Goal: Use online tool/utility: Utilize a website feature to perform a specific function

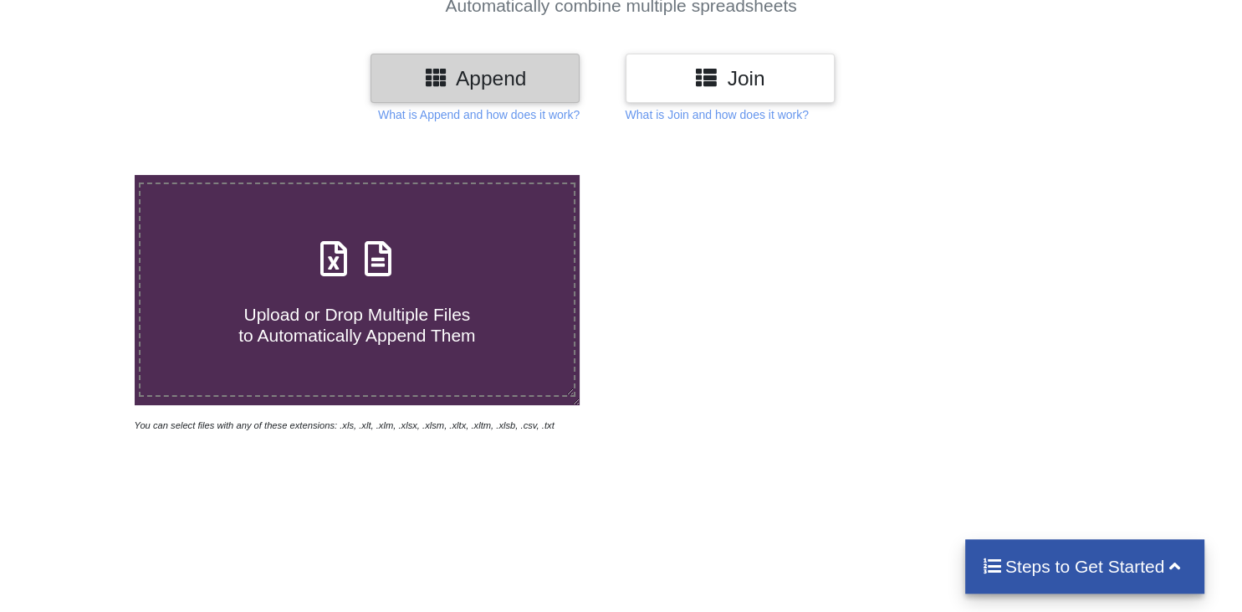
scroll to position [177, 0]
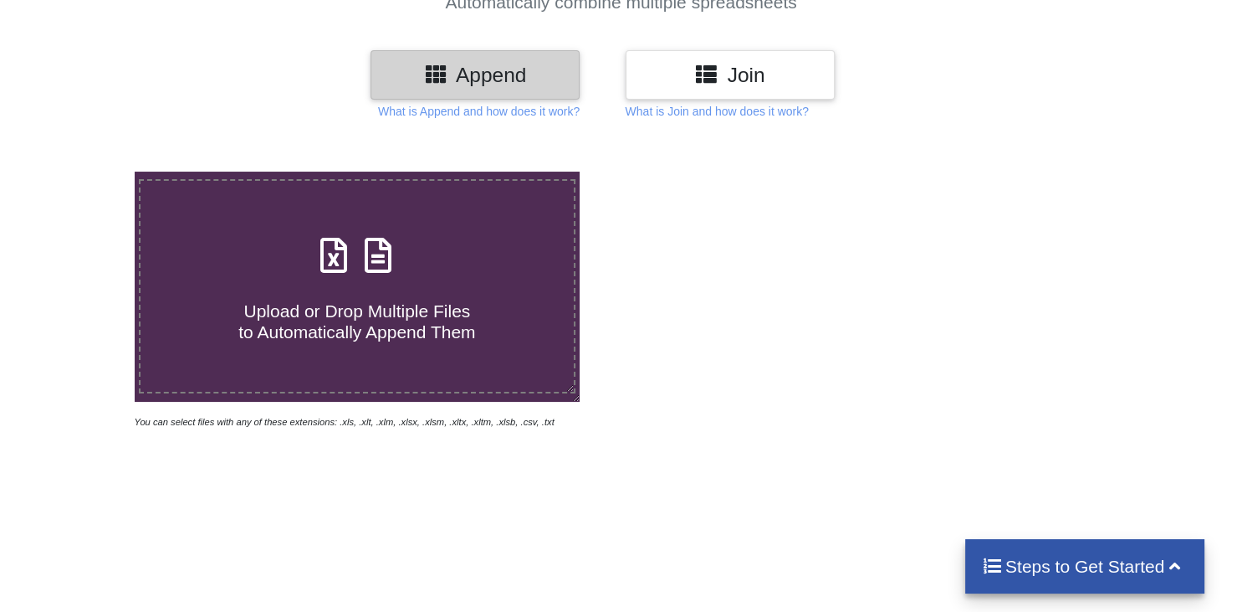
click at [343, 243] on span at bounding box center [357, 256] width 89 height 39
click at [84, 171] on input "Upload or Drop Multiple Files to Automatically Append Them" at bounding box center [84, 171] width 0 height 0
type input "C:\fakepath\RESTRUCTURING SHG BILIKANA GP (1).xlsx"
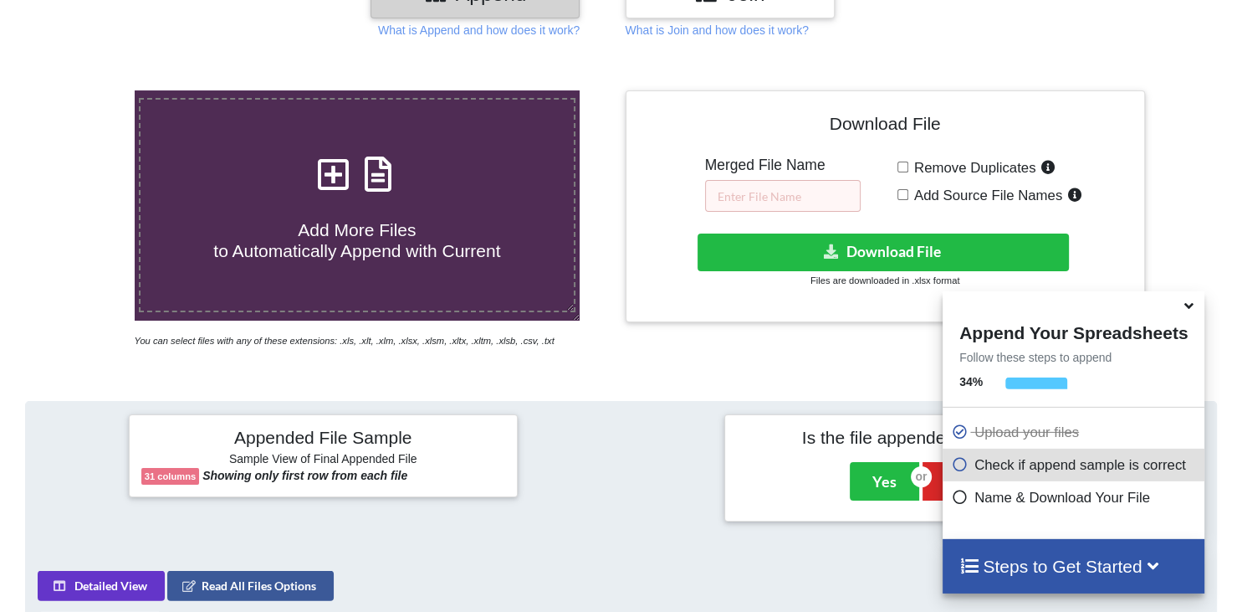
scroll to position [279, 0]
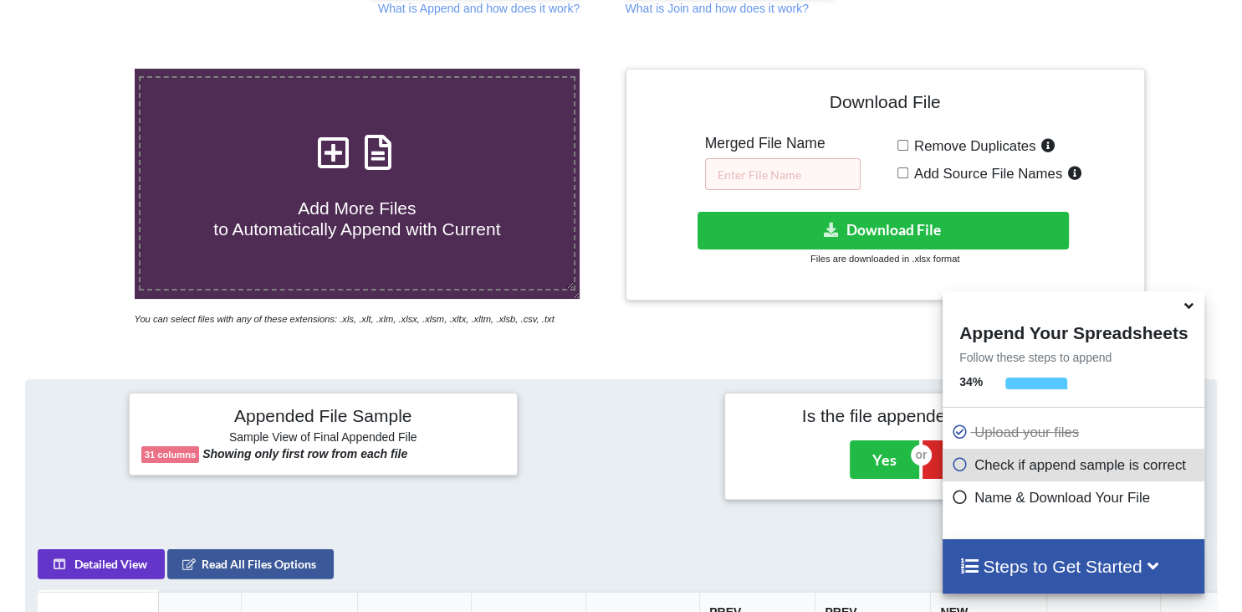
click at [907, 140] on input "Remove Duplicates" at bounding box center [903, 145] width 11 height 11
checkbox input "true"
click at [781, 158] on input "text" at bounding box center [783, 174] width 156 height 32
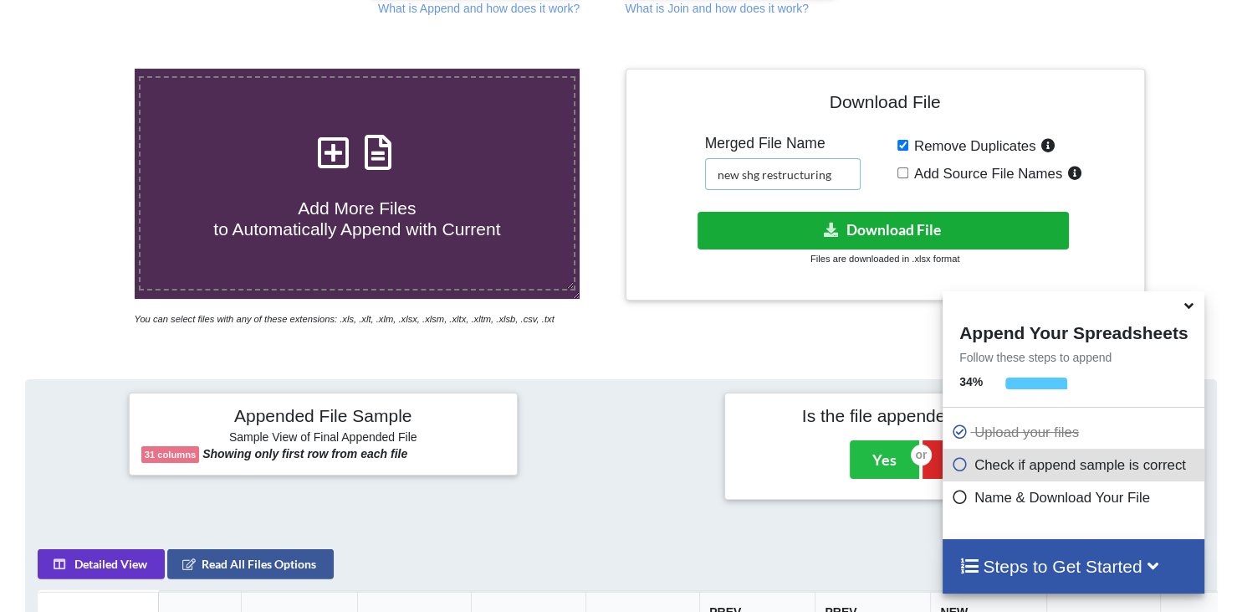
type input "new shg restructuring"
click at [882, 212] on button "Download File" at bounding box center [883, 231] width 371 height 38
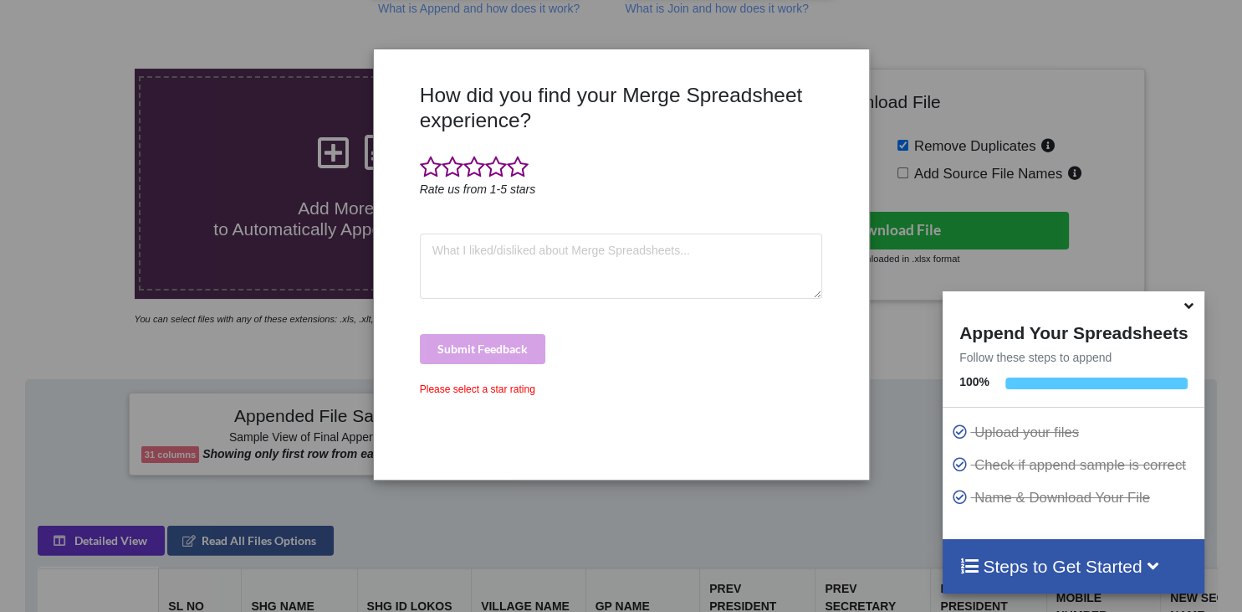
click at [980, 254] on div "How did you find your Merge Spreadsheet experience? Rate us from 1-5 stars Subm…" at bounding box center [621, 306] width 1242 height 612
drag, startPoint x: 467, startPoint y: 166, endPoint x: 470, endPoint y: 194, distance: 27.8
click at [466, 166] on span at bounding box center [474, 167] width 22 height 23
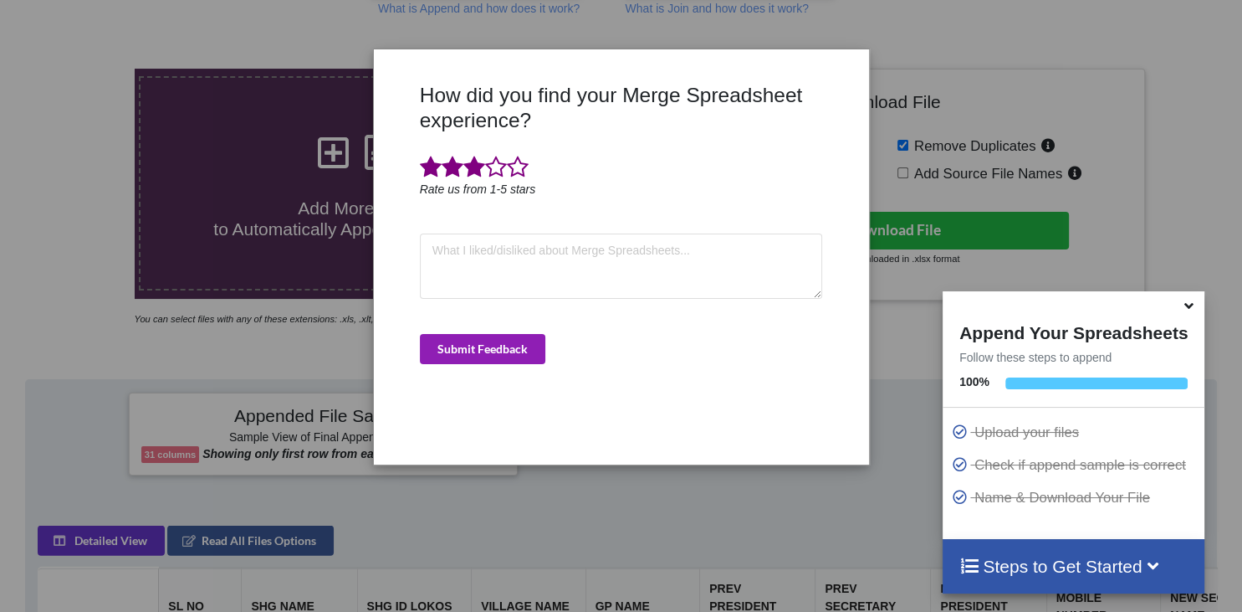
click at [480, 355] on button "Submit Feedback" at bounding box center [482, 349] width 125 height 30
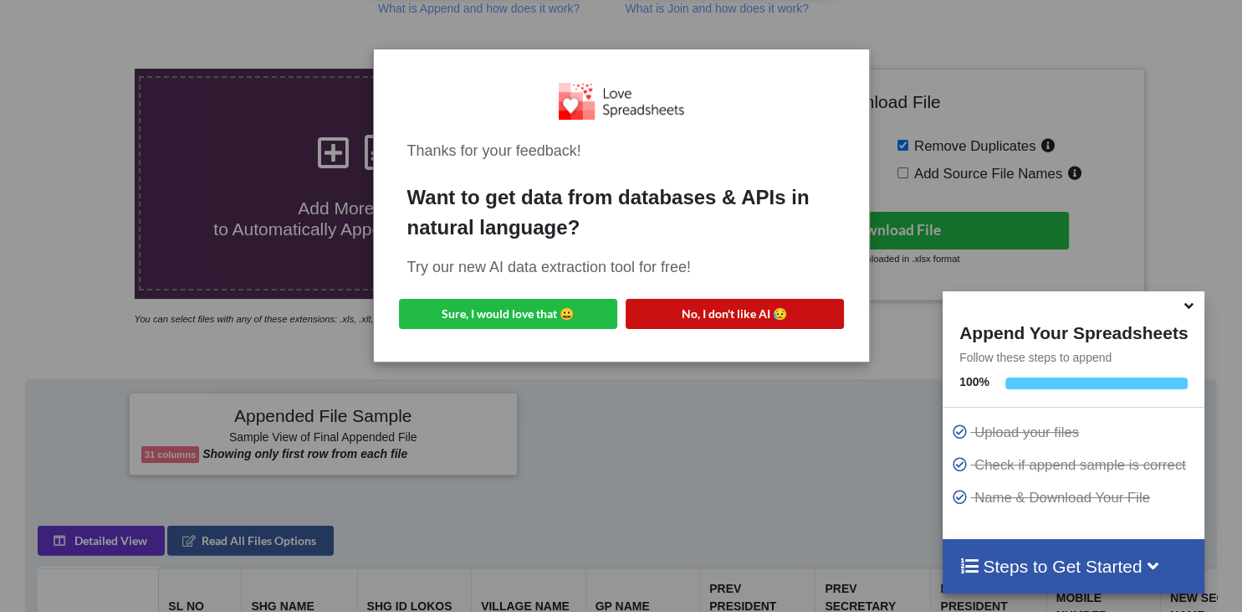
click at [734, 314] on button "No, I don't like AI 😥" at bounding box center [735, 314] width 218 height 30
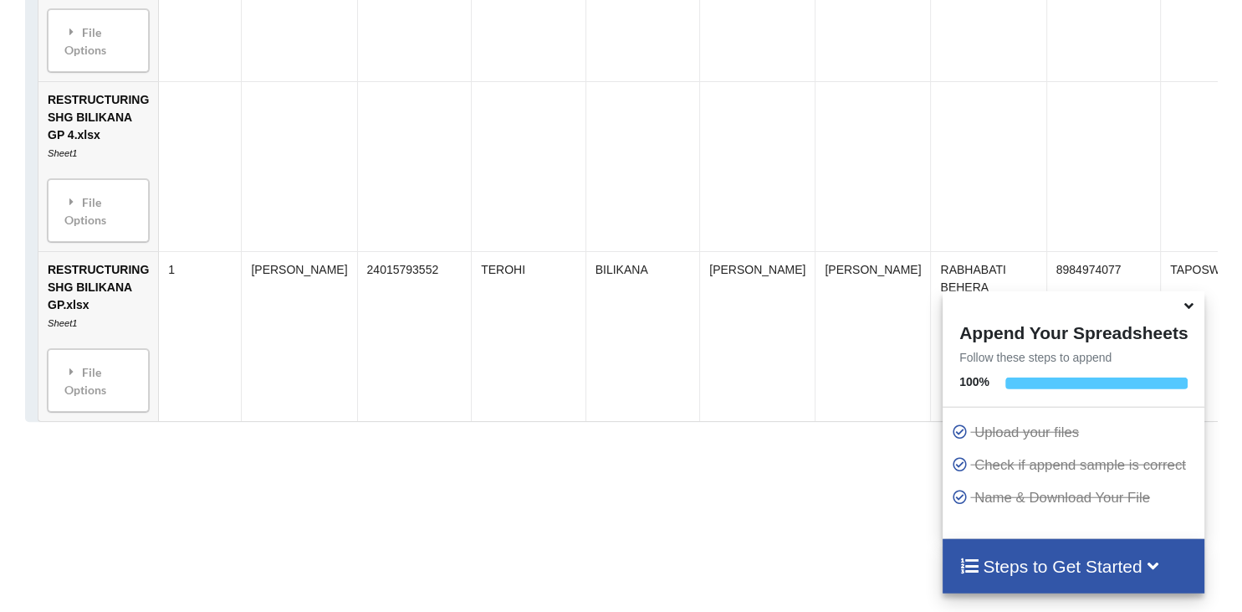
scroll to position [1405, 0]
click at [136, 367] on div "File Options Import Other Sheets File Options Delete File Move File Up" at bounding box center [98, 379] width 101 height 63
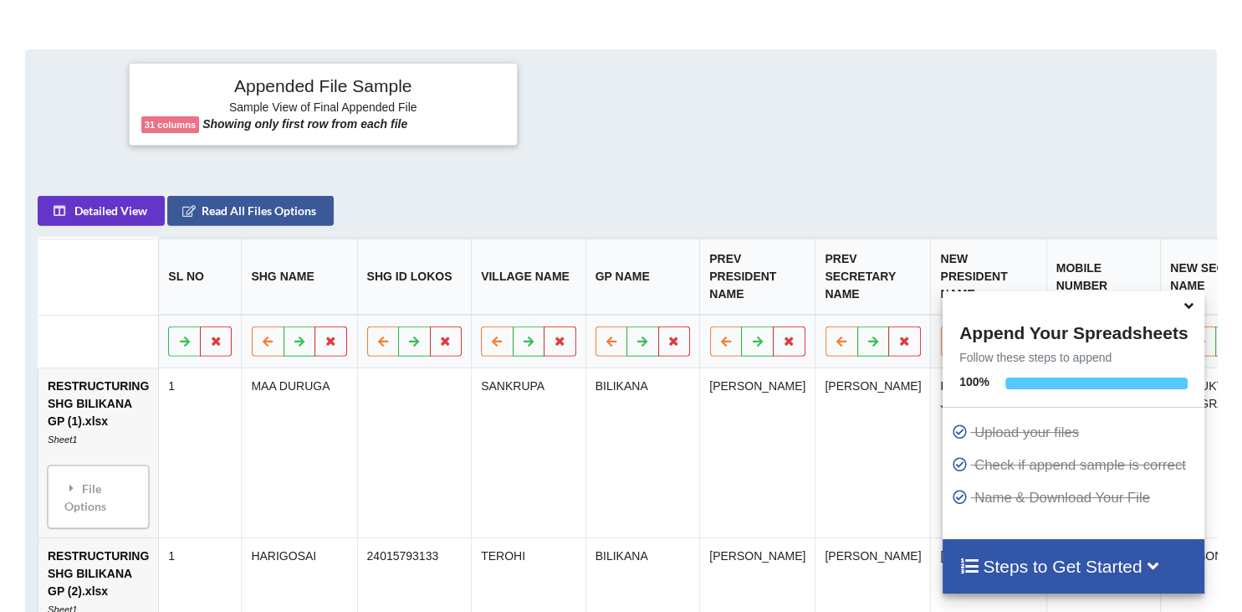
scroll to position [256, 0]
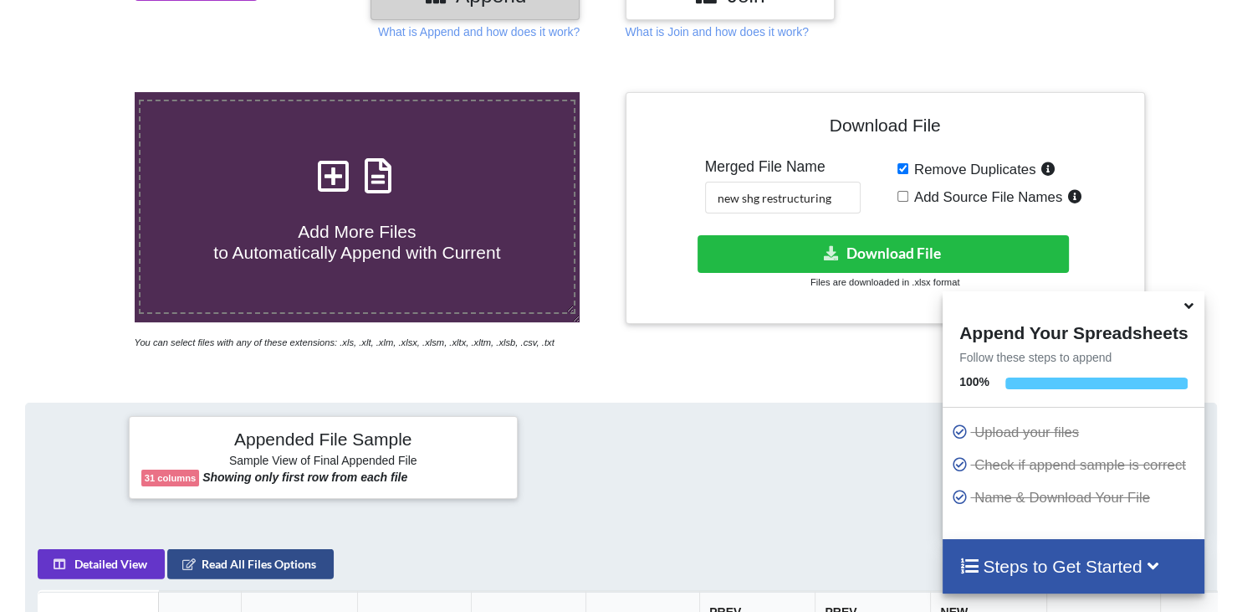
click at [261, 548] on button "Read All Files Options" at bounding box center [250, 563] width 166 height 30
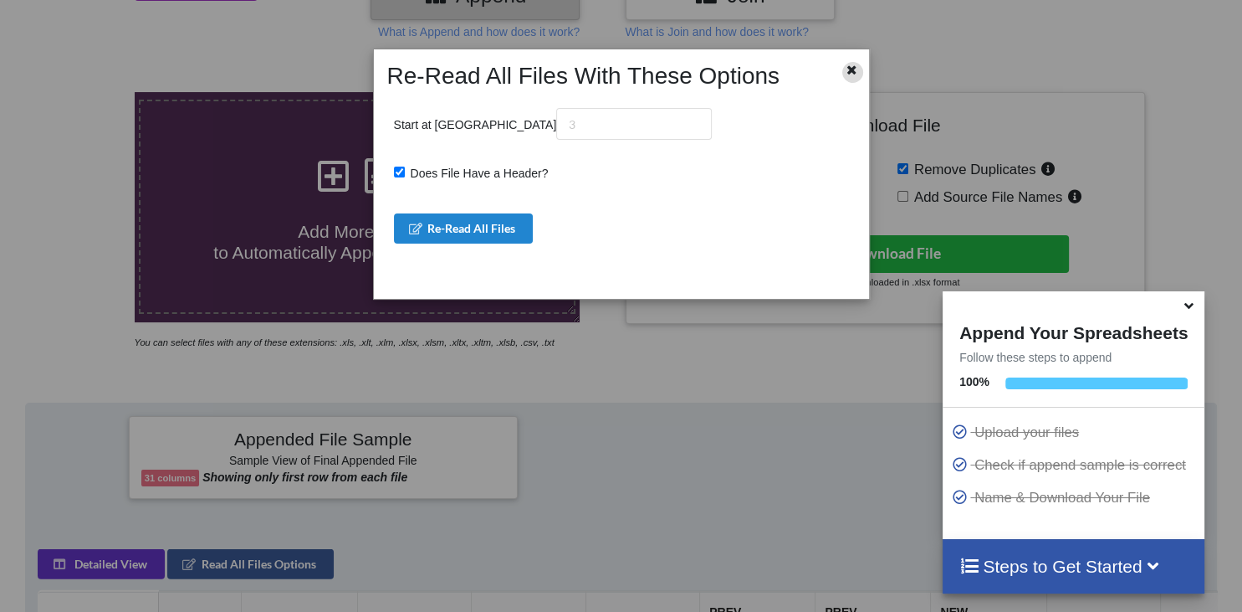
click at [851, 70] on icon at bounding box center [852, 68] width 14 height 12
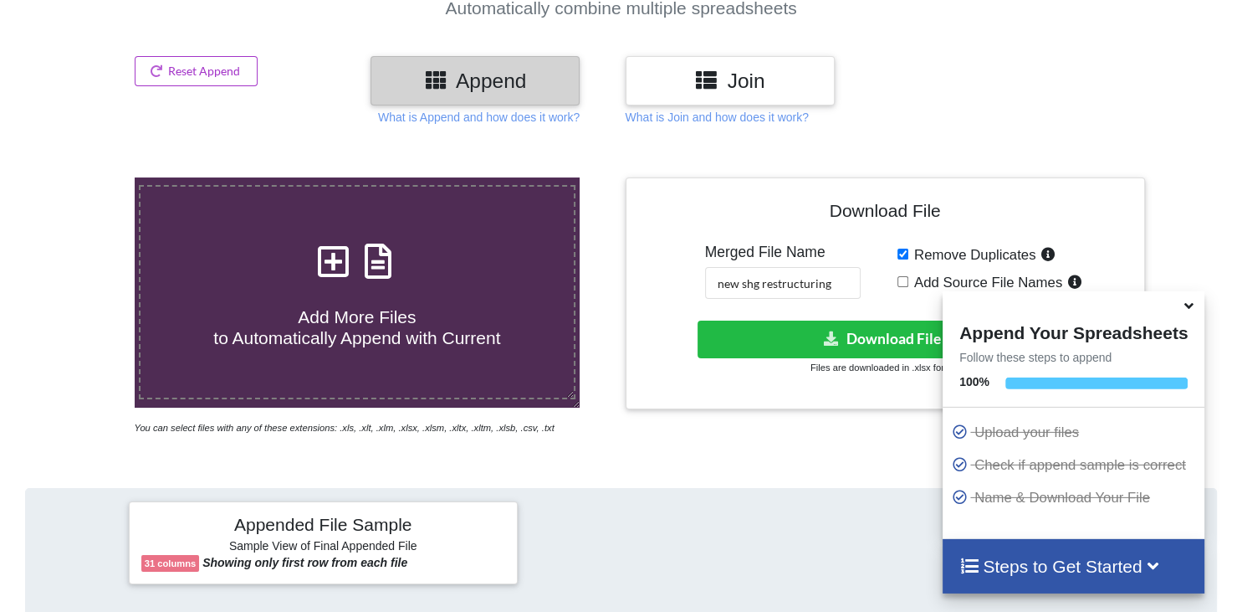
scroll to position [167, 0]
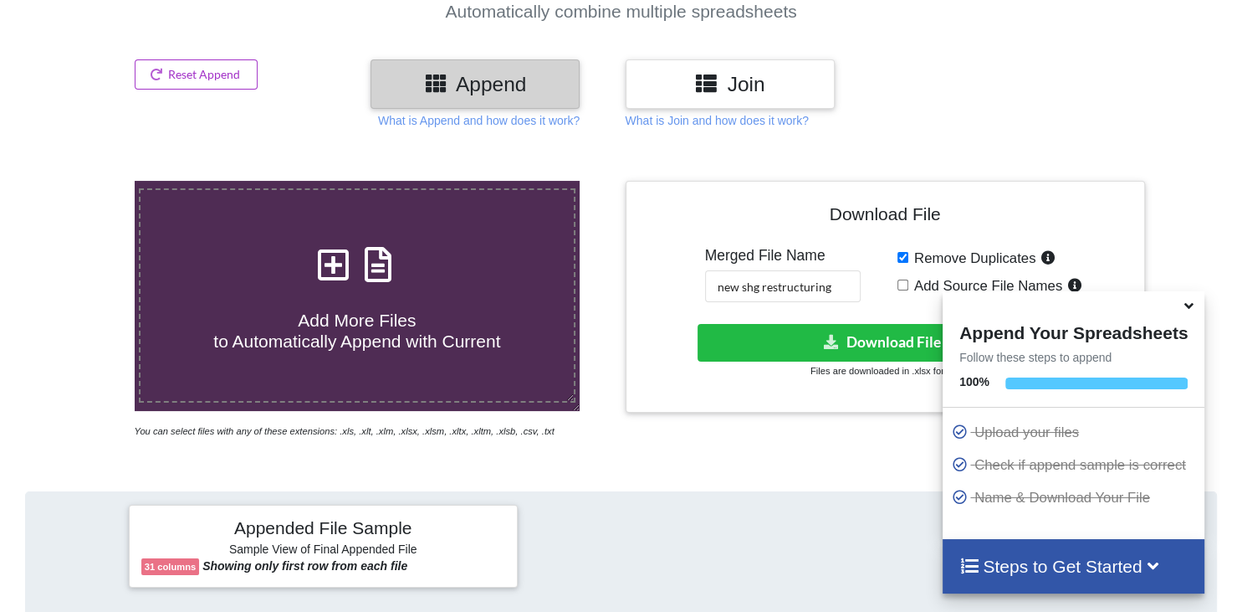
click at [904, 279] on input "Add Source File Names" at bounding box center [903, 284] width 11 height 11
checkbox input "true"
click at [381, 288] on h4 "Add More Files to Automatically Append with Current" at bounding box center [357, 320] width 433 height 64
click at [84, 181] on input "Add More Files to Automatically Append with Current" at bounding box center [84, 181] width 0 height 0
click at [178, 72] on button "Reset Append" at bounding box center [197, 74] width 124 height 30
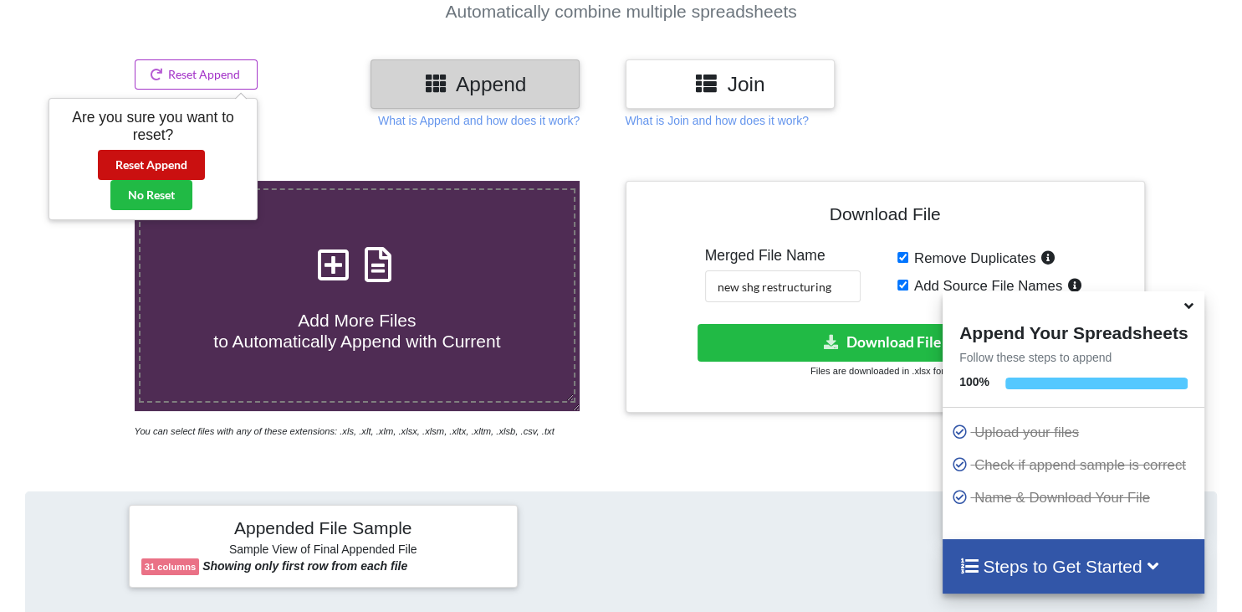
click at [149, 168] on button "Reset Append" at bounding box center [151, 165] width 107 height 30
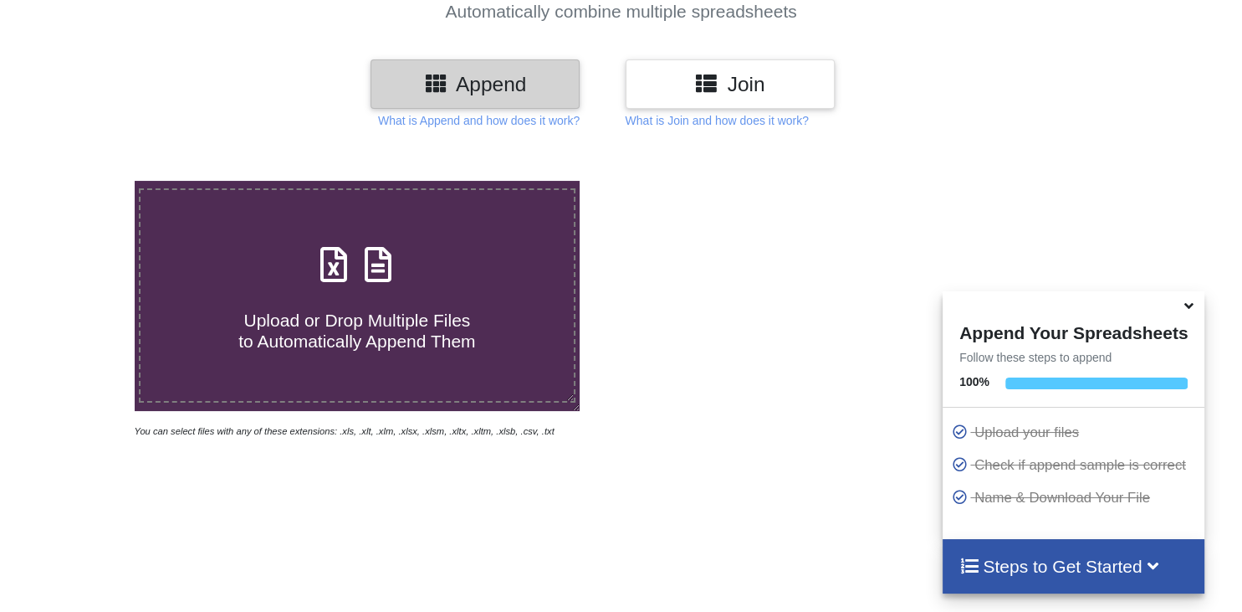
click at [340, 249] on span at bounding box center [357, 265] width 89 height 39
click at [84, 181] on input "Upload or Drop Multiple Files to Automatically Append Them" at bounding box center [84, 181] width 0 height 0
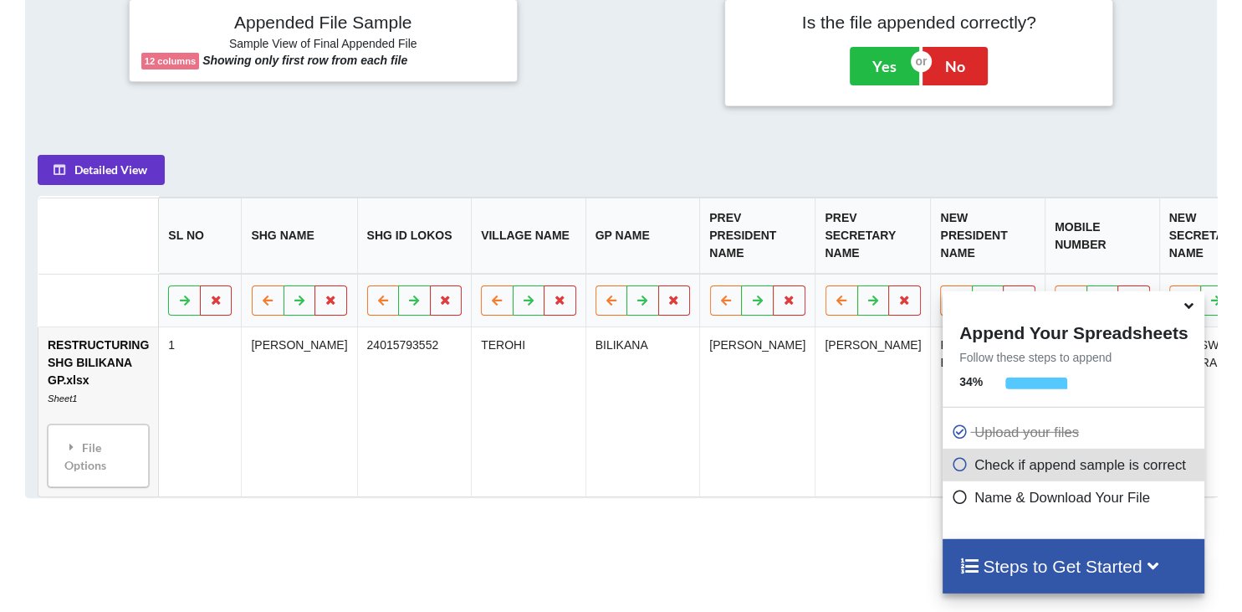
scroll to position [627, 0]
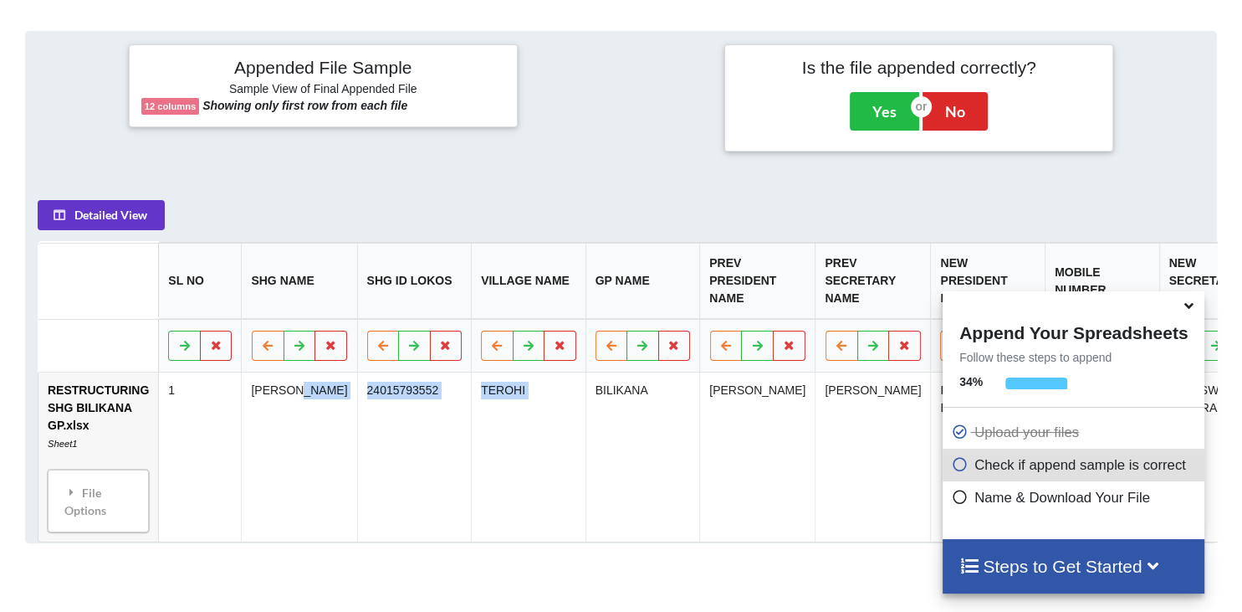
drag, startPoint x: 582, startPoint y: 413, endPoint x: 316, endPoint y: 403, distance: 266.2
click at [319, 407] on tr "RESTRUCTURING SHG BILIKANA GP.xlsx Sheet1 File Options Import Other Sheets File…" at bounding box center [773, 456] width 1470 height 169
click at [293, 340] on icon at bounding box center [300, 345] width 14 height 10
click at [292, 340] on icon at bounding box center [299, 345] width 14 height 10
click at [293, 340] on icon at bounding box center [300, 345] width 14 height 10
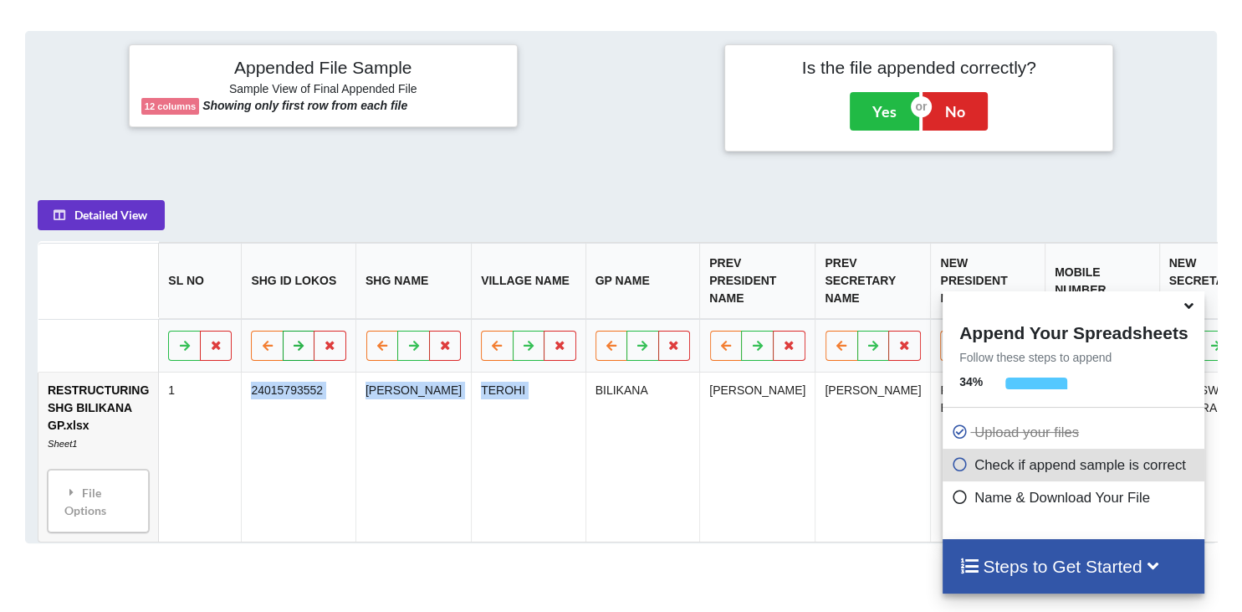
click at [292, 340] on icon at bounding box center [299, 345] width 14 height 10
click at [293, 340] on icon at bounding box center [300, 345] width 14 height 10
click at [292, 340] on icon at bounding box center [299, 345] width 14 height 10
click at [452, 433] on td "24015793552" at bounding box center [413, 456] width 115 height 169
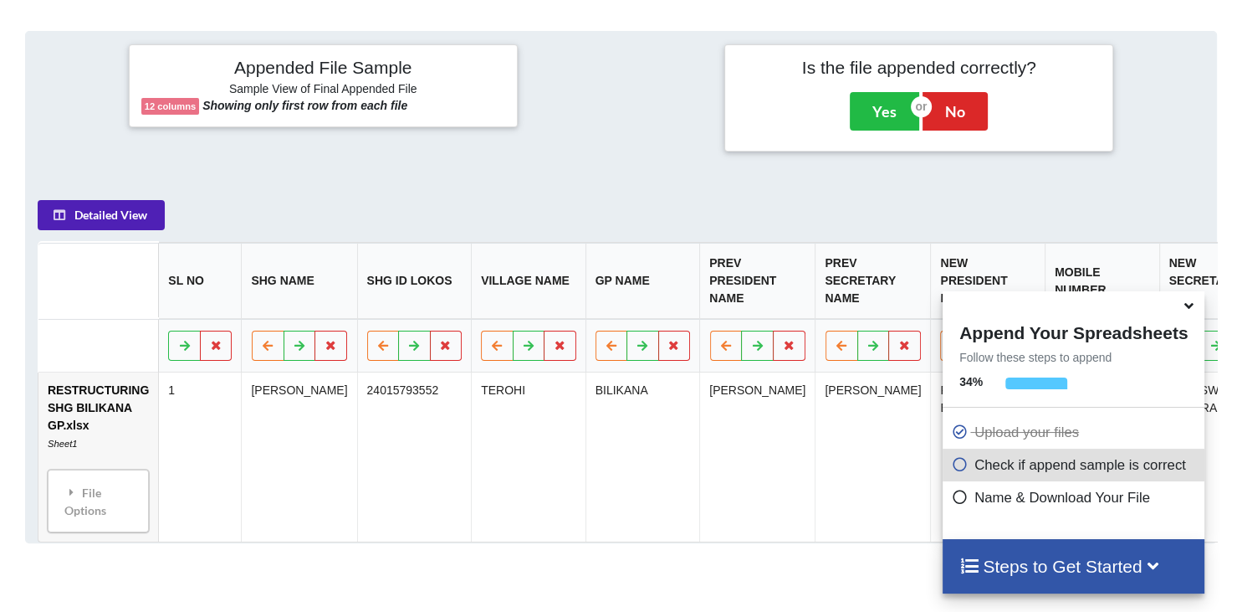
click at [129, 200] on button "Detailed View" at bounding box center [101, 215] width 127 height 30
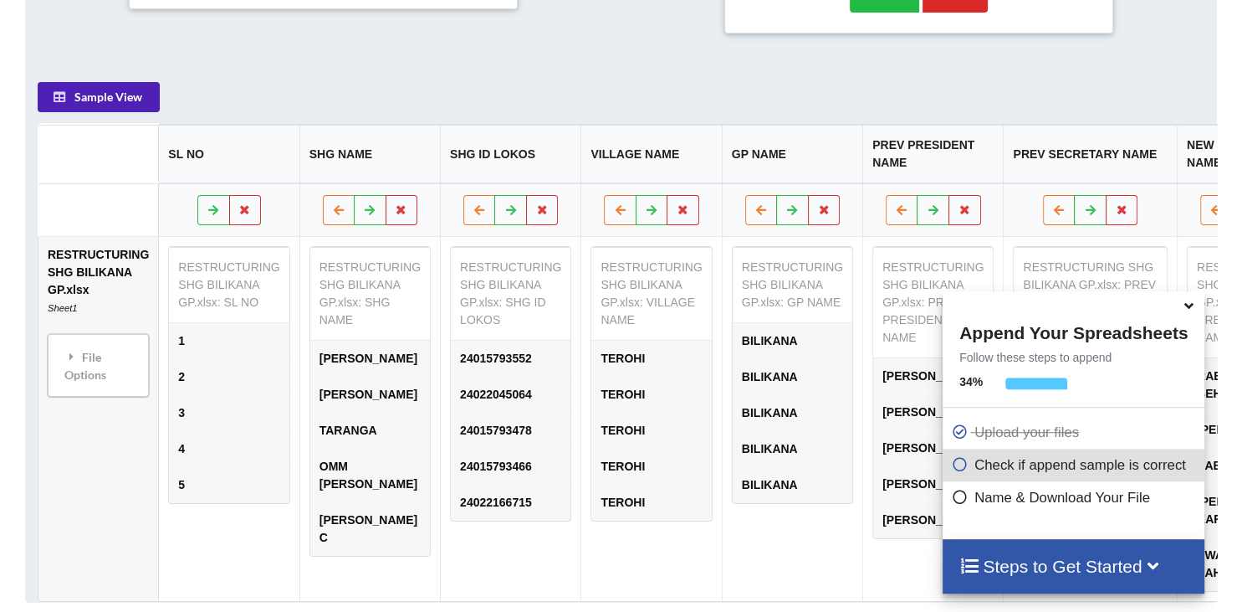
scroll to position [822, 0]
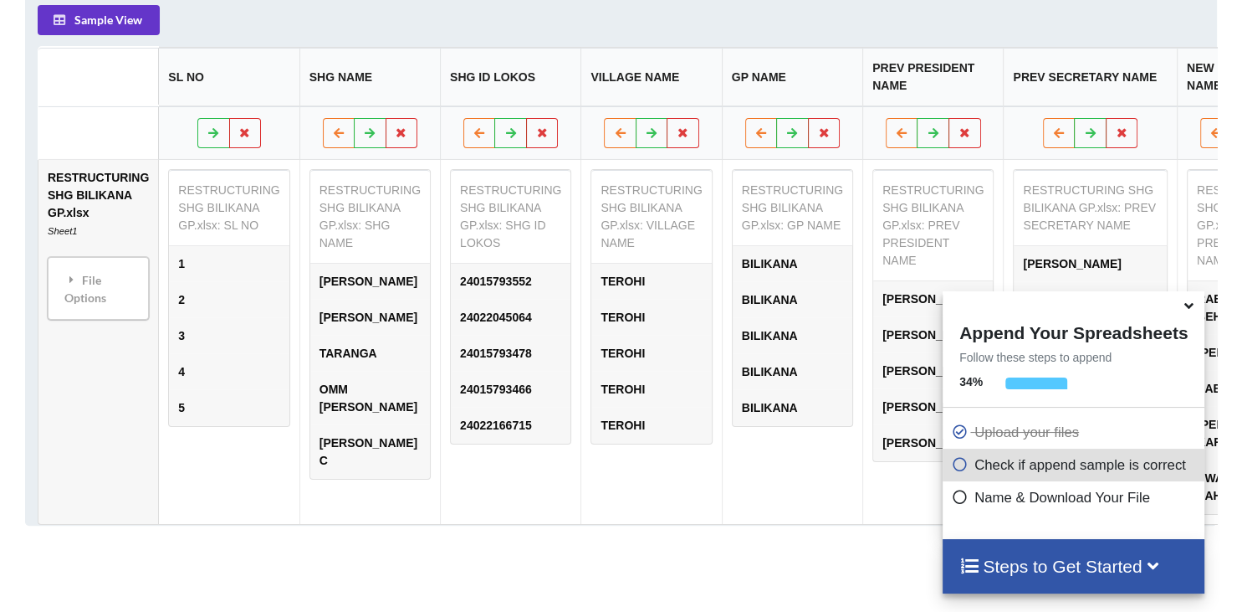
click at [1191, 307] on icon at bounding box center [1189, 302] width 18 height 15
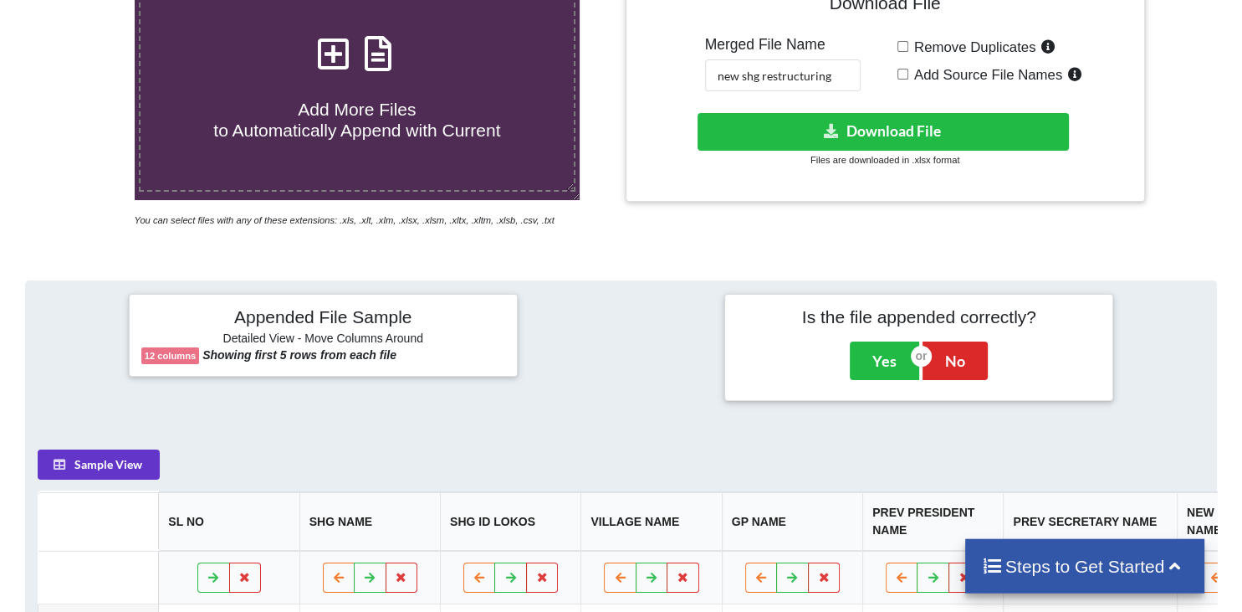
scroll to position [292, 0]
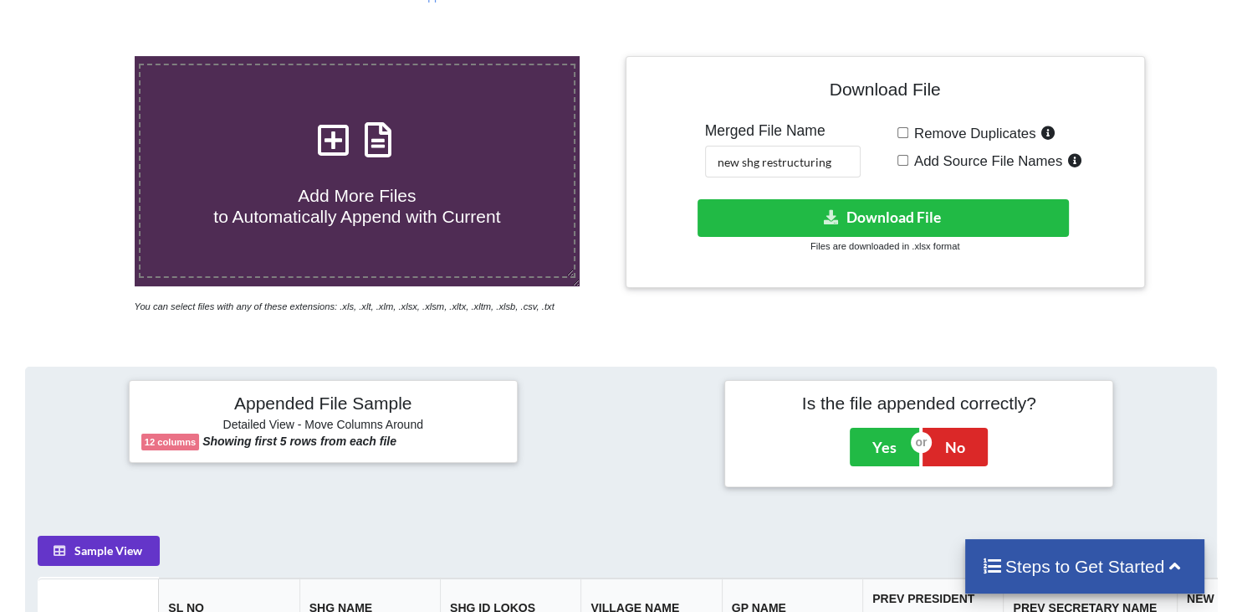
click at [330, 114] on icon at bounding box center [334, 131] width 42 height 35
click at [84, 56] on input "Add More Files to Automatically Append with Current" at bounding box center [84, 56] width 0 height 0
type input "C:\fakepath\RESTRUCTURING SHG BILIKANA GP (1).xlsx"
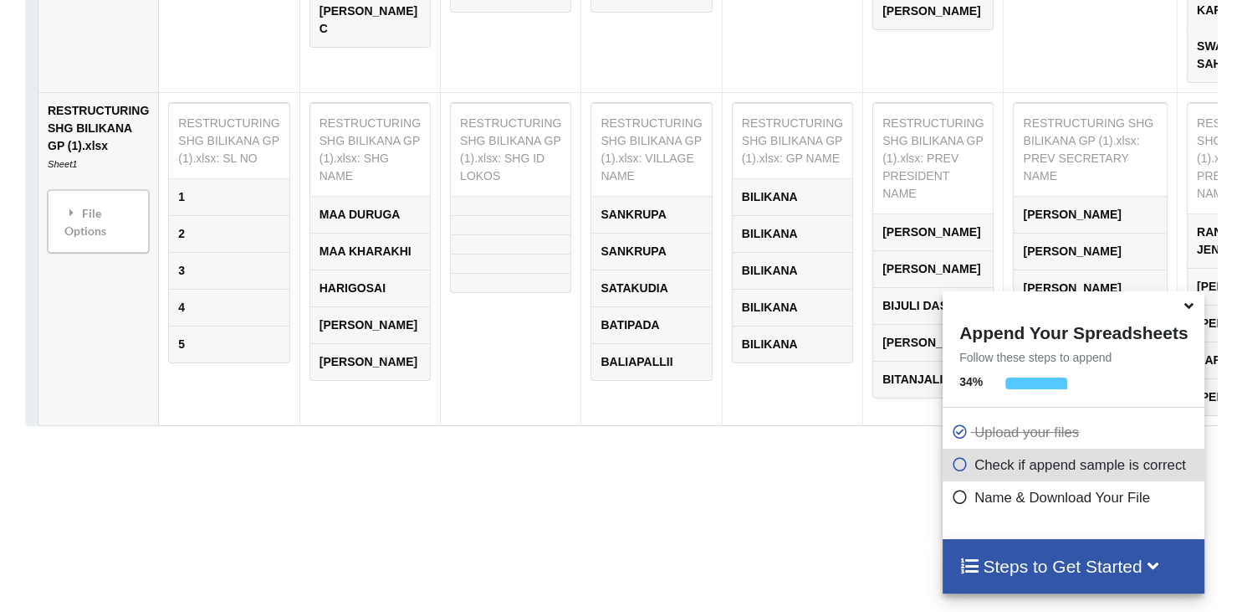
scroll to position [1277, 0]
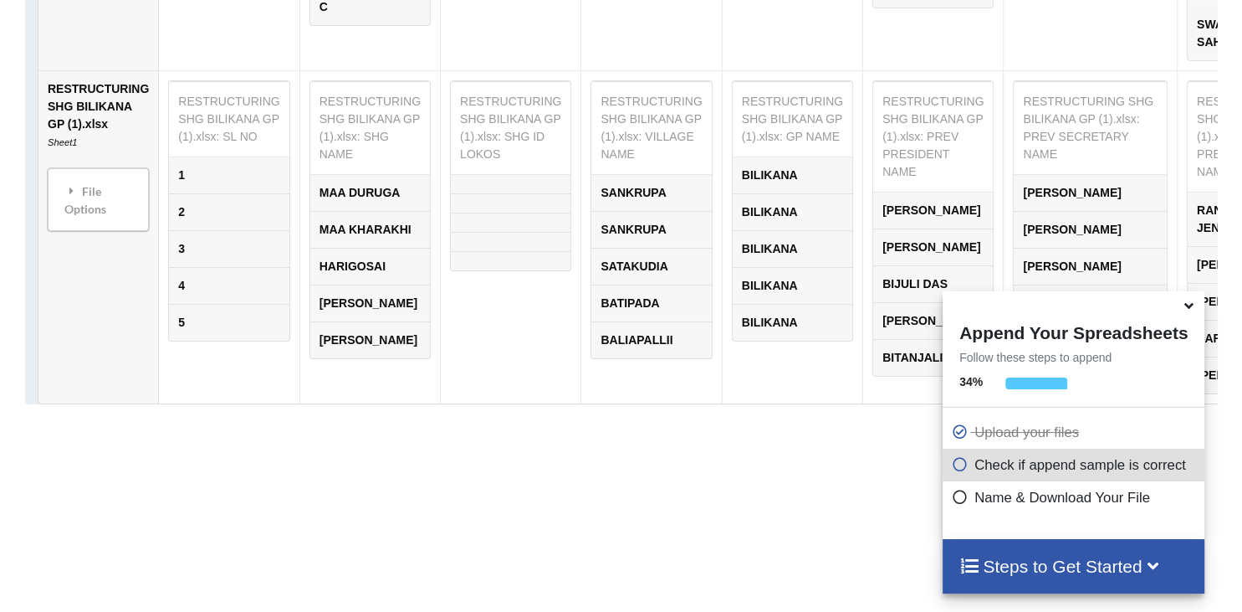
click at [1190, 310] on icon at bounding box center [1189, 302] width 18 height 15
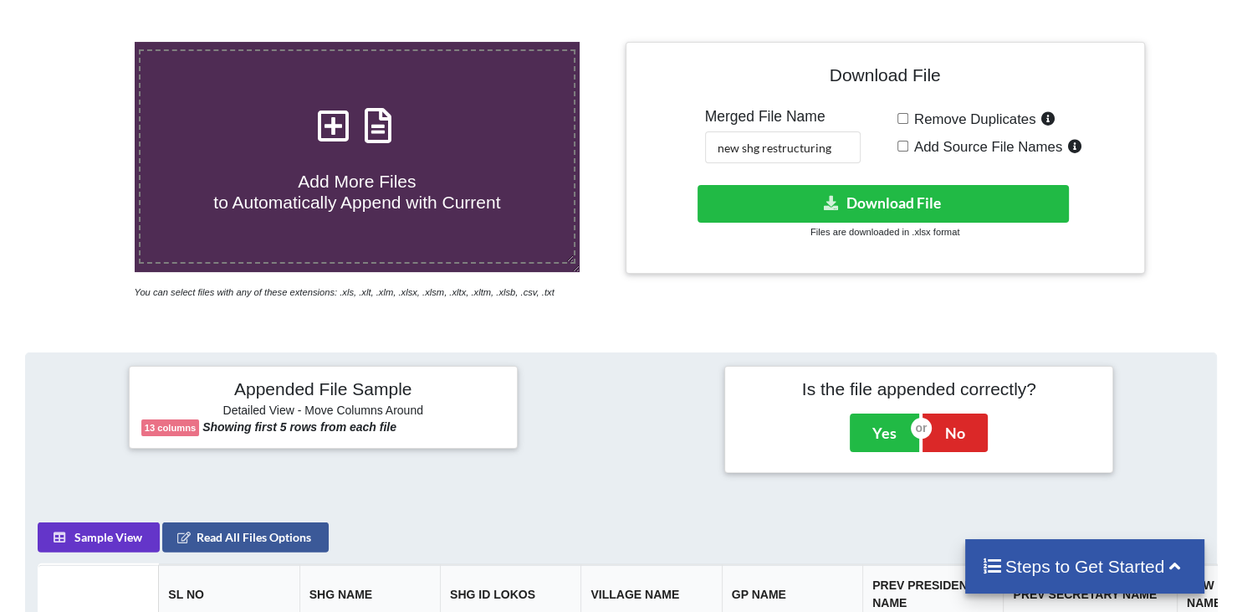
scroll to position [305, 0]
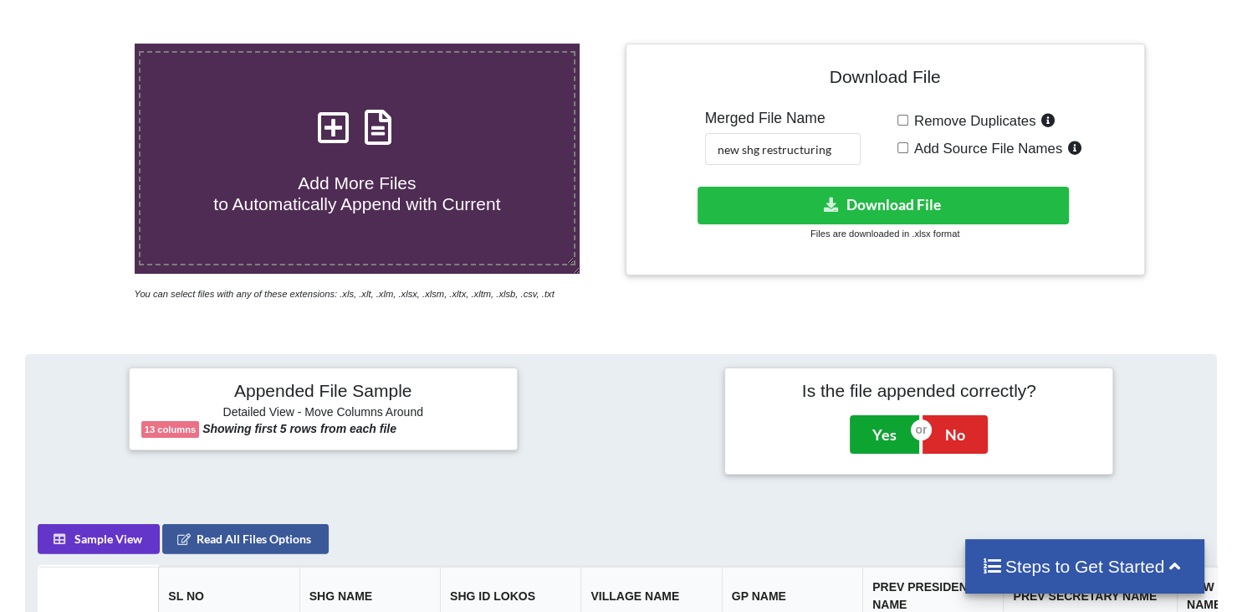
click at [886, 415] on button "Yes" at bounding box center [884, 434] width 69 height 38
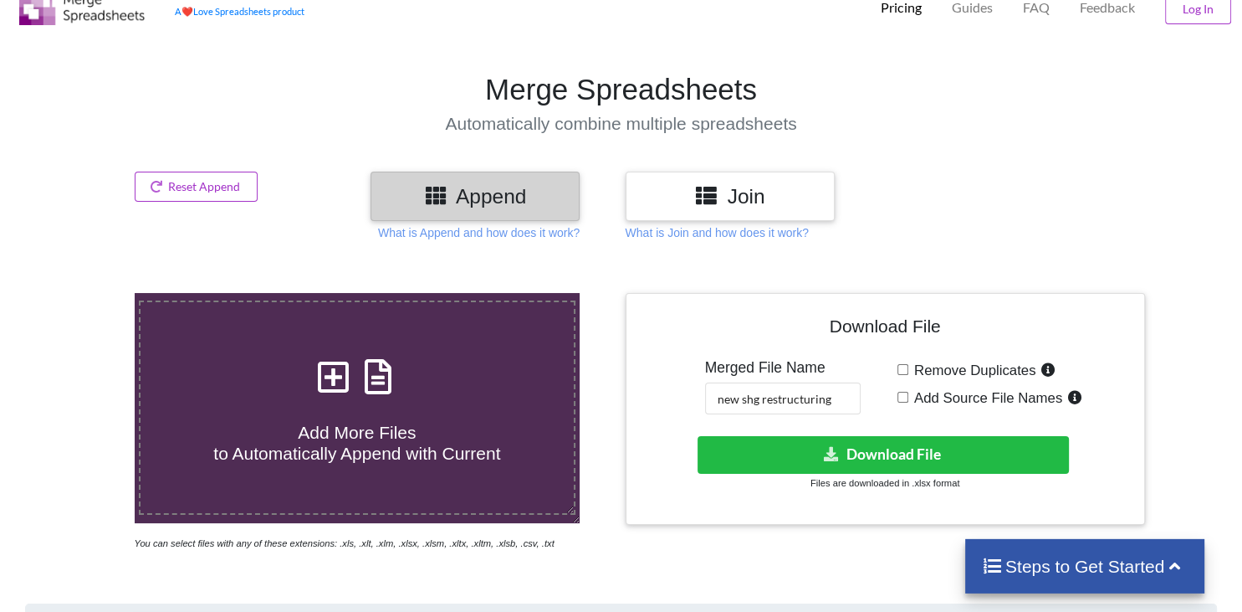
scroll to position [47, 0]
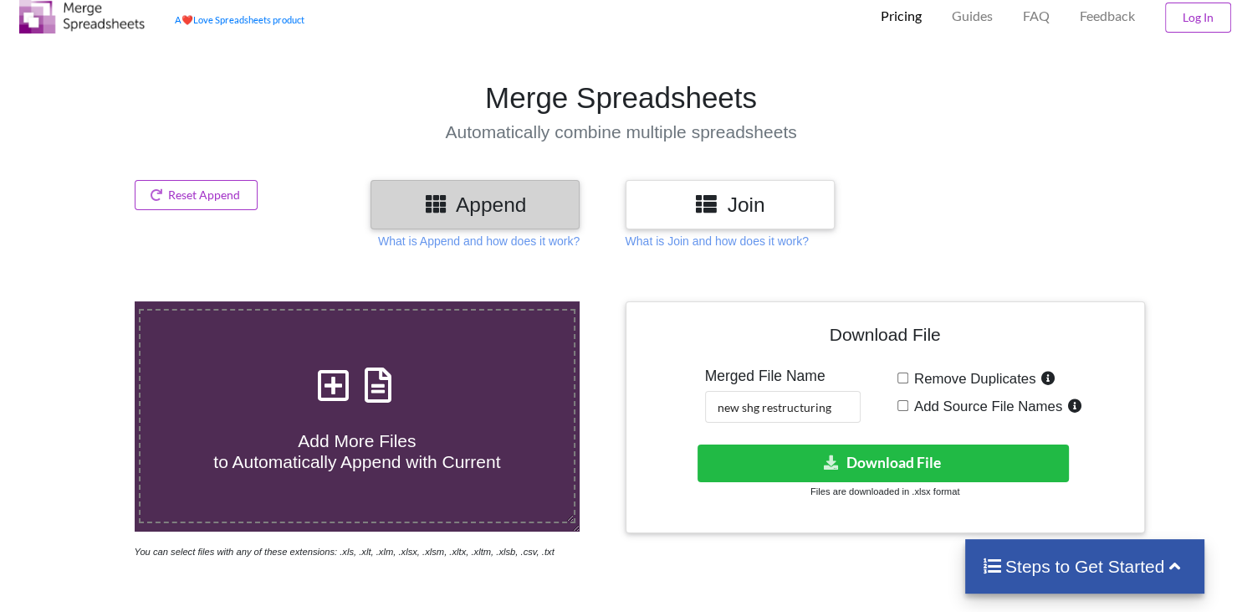
click at [902, 372] on input "Remove Duplicates" at bounding box center [903, 377] width 11 height 11
checkbox input "true"
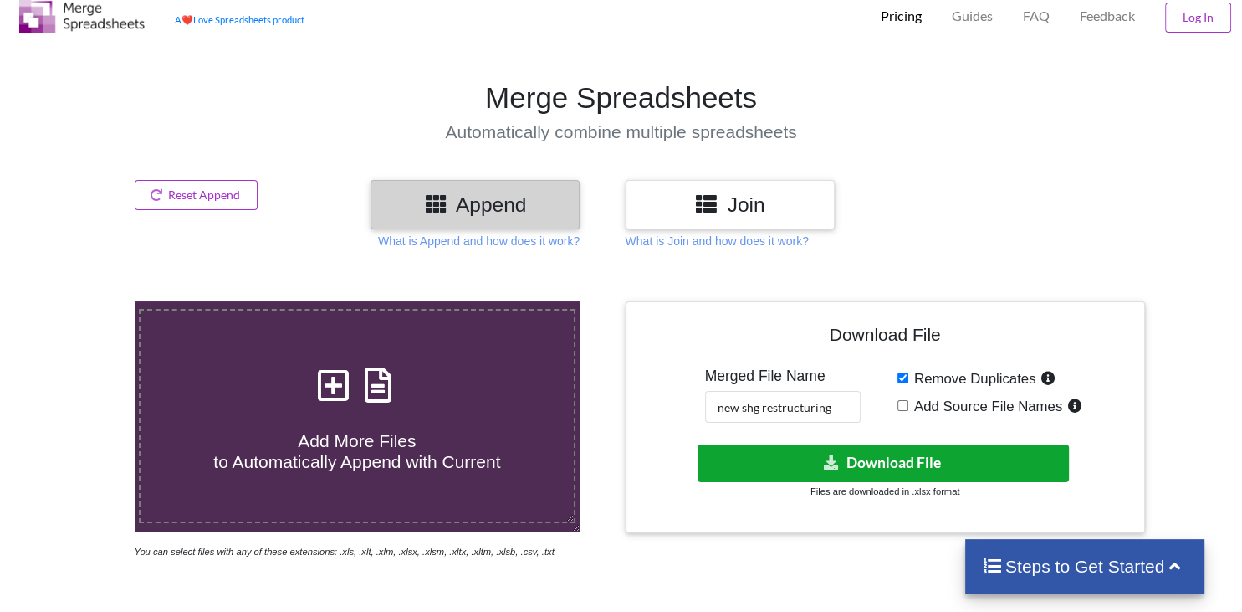
click at [899, 444] on button "Download File" at bounding box center [883, 463] width 371 height 38
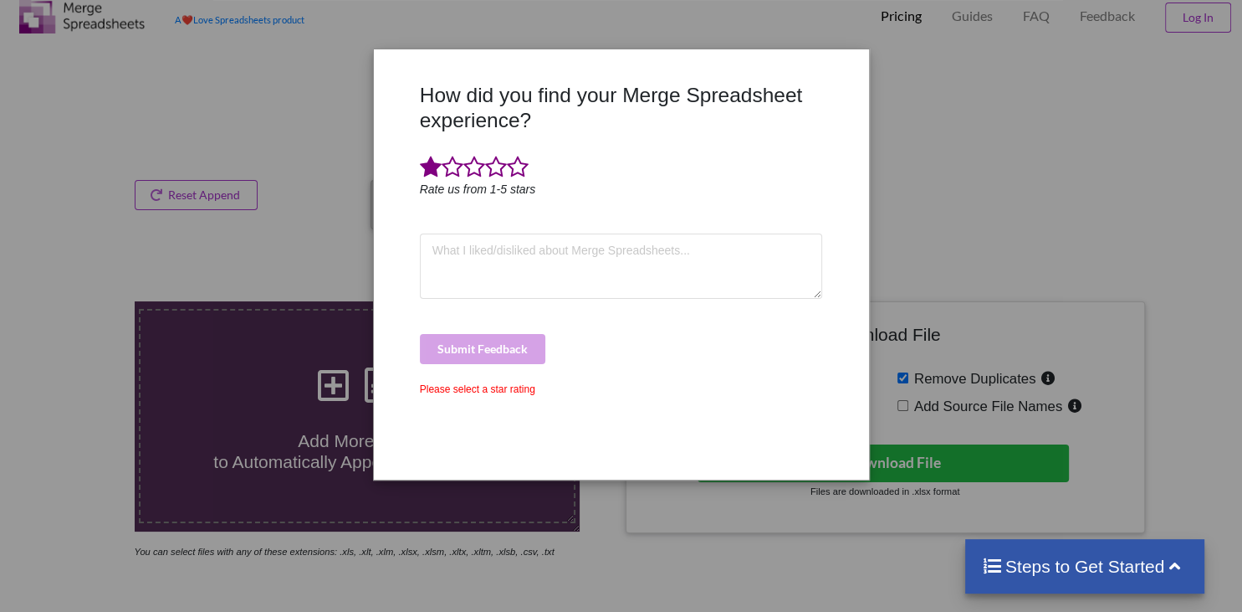
click at [439, 171] on span at bounding box center [431, 167] width 22 height 23
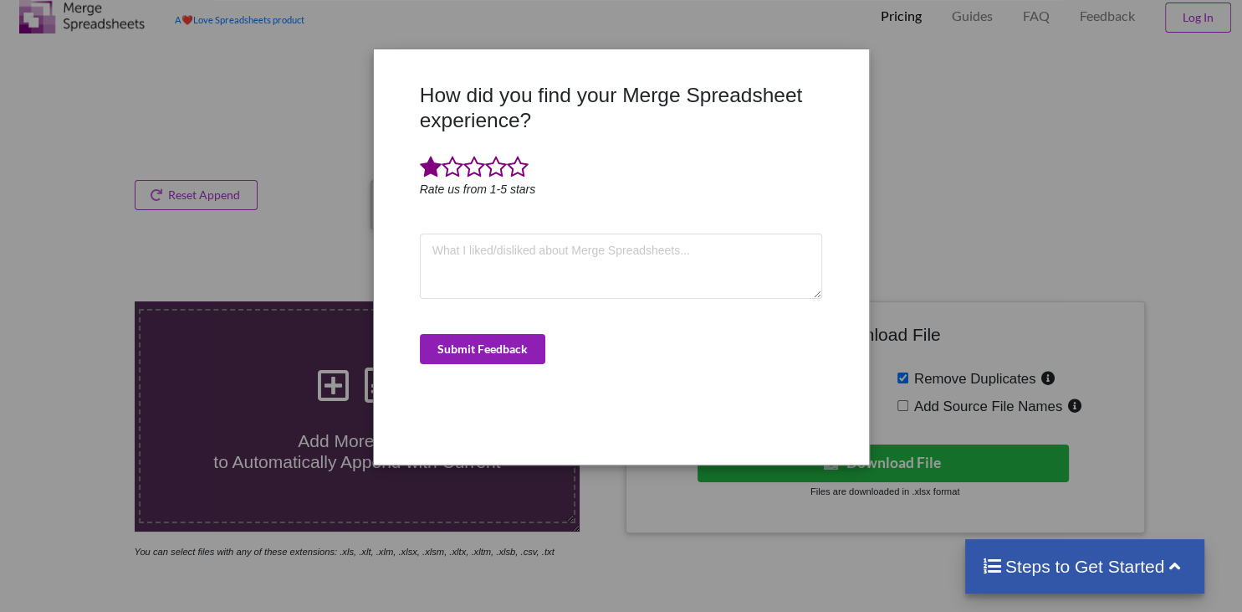
click at [490, 350] on button "Submit Feedback" at bounding box center [482, 349] width 125 height 30
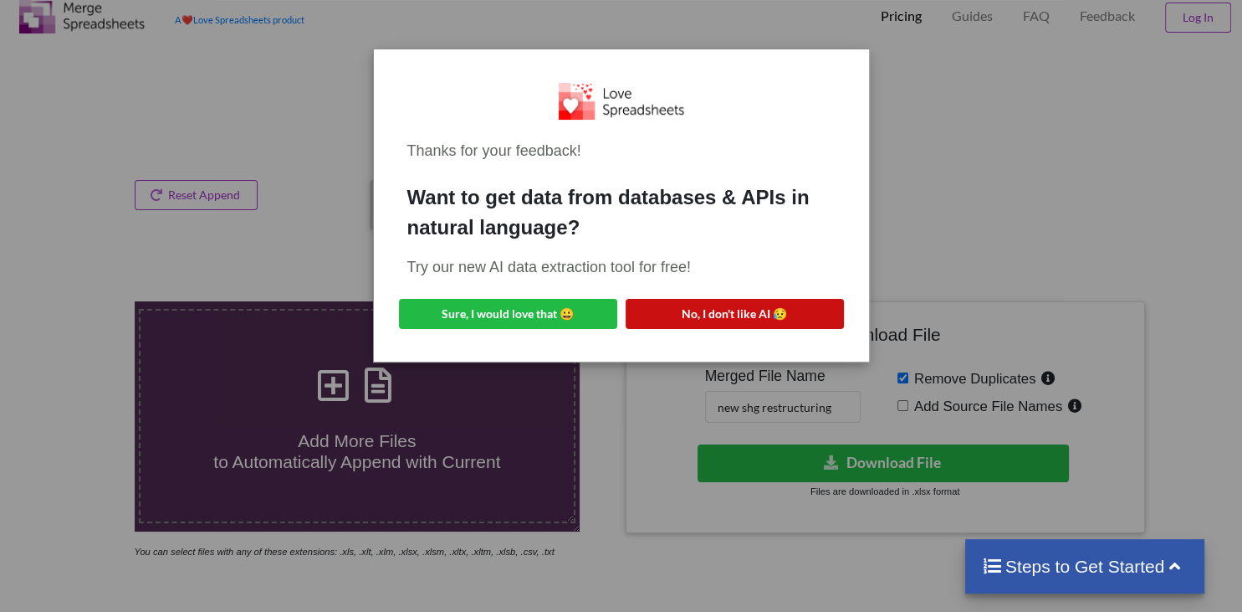
click at [751, 310] on button "No, I don't like AI 😥" at bounding box center [735, 314] width 218 height 30
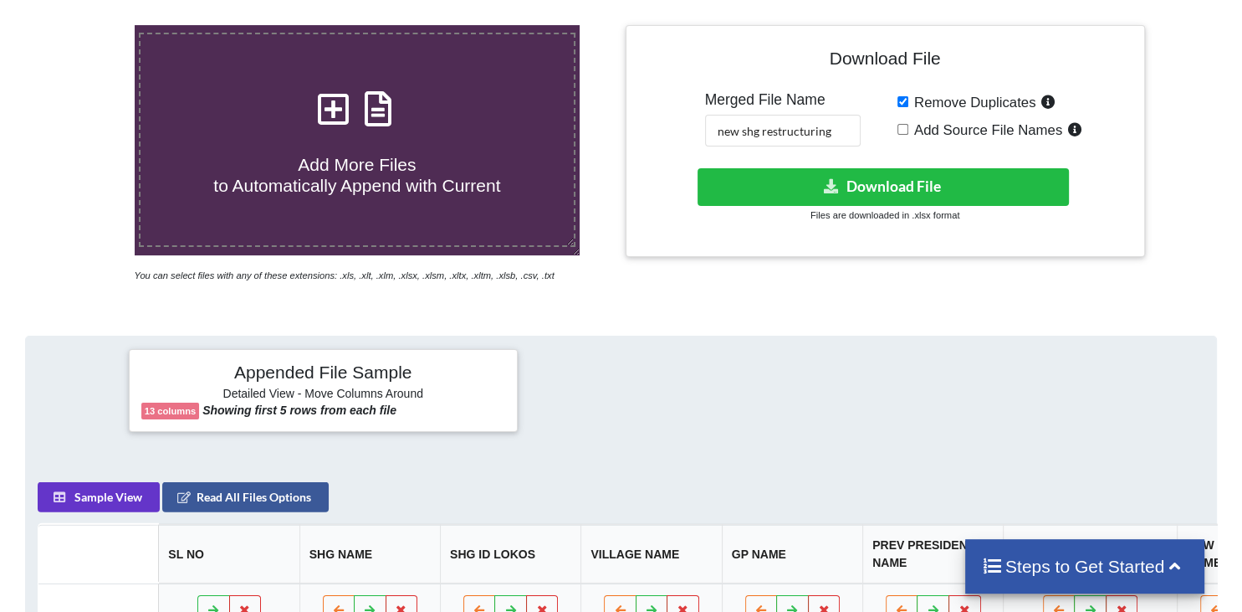
scroll to position [193, 0]
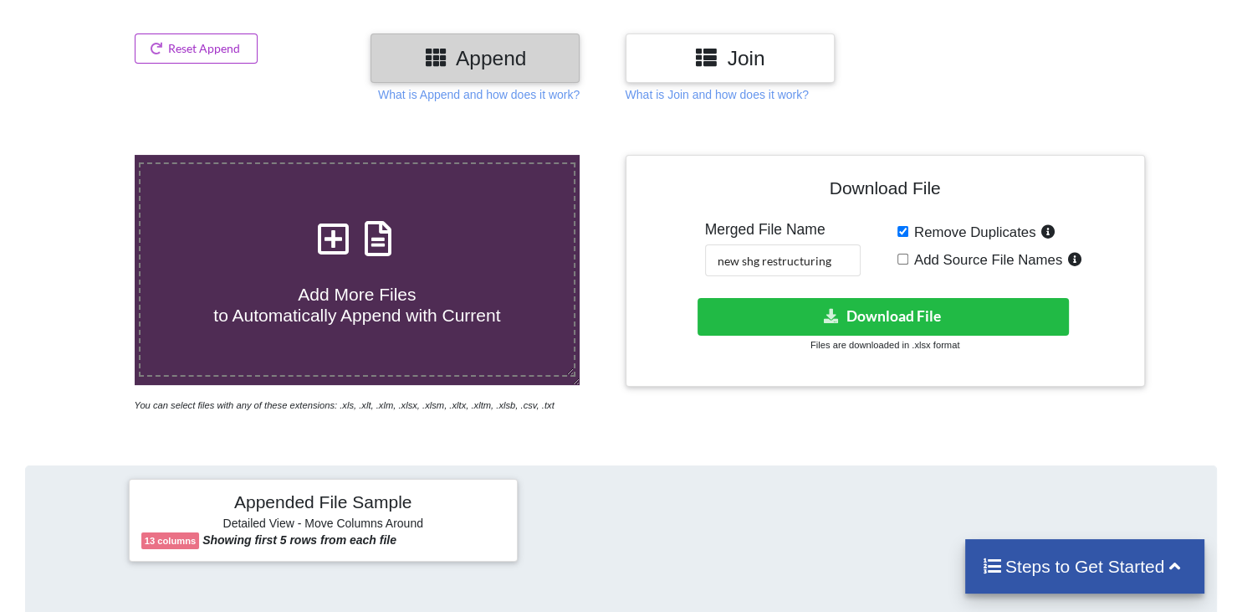
click at [336, 212] on icon at bounding box center [334, 229] width 42 height 35
click at [84, 155] on input "Add More Files to Automatically Append with Current" at bounding box center [84, 155] width 0 height 0
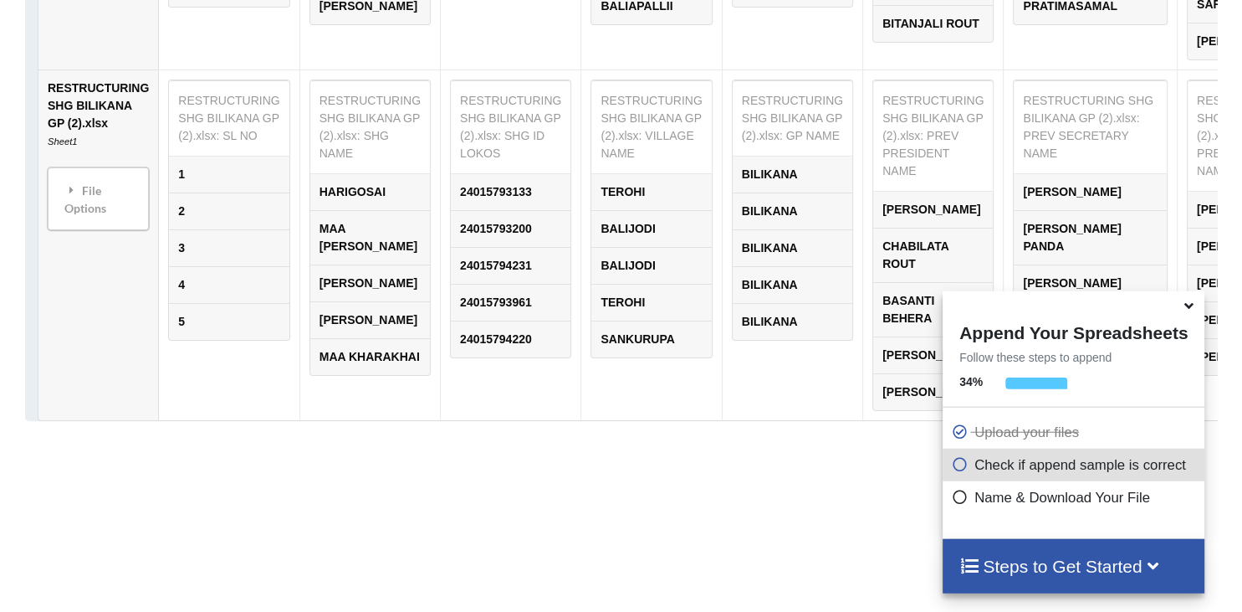
scroll to position [1648, 0]
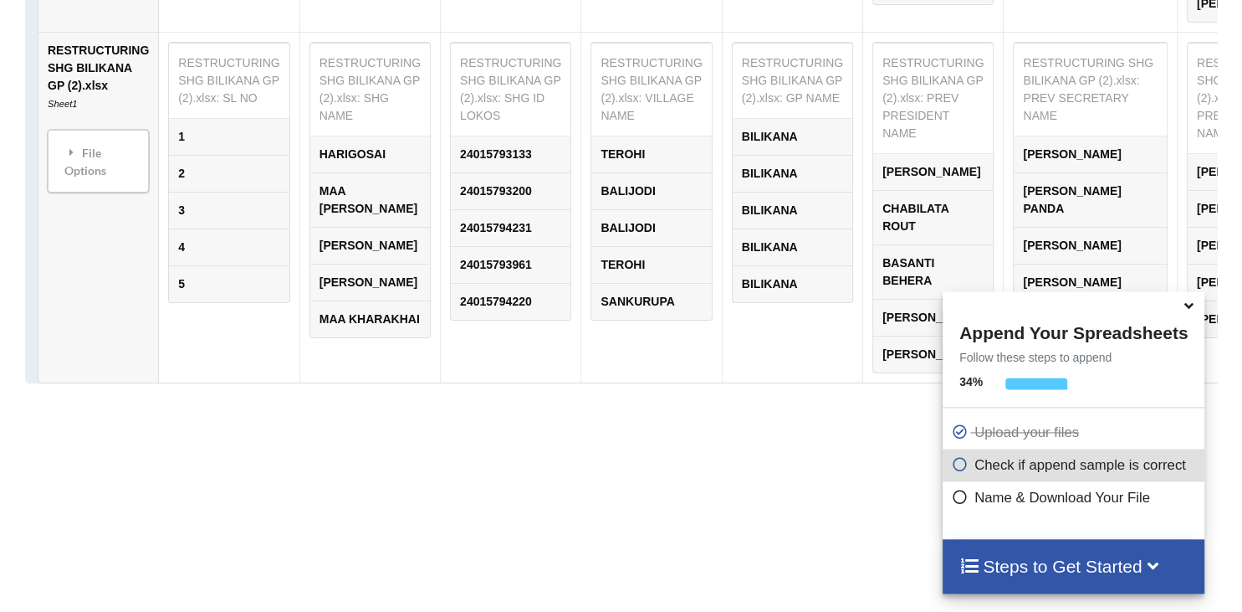
click at [1189, 310] on icon at bounding box center [1189, 302] width 18 height 15
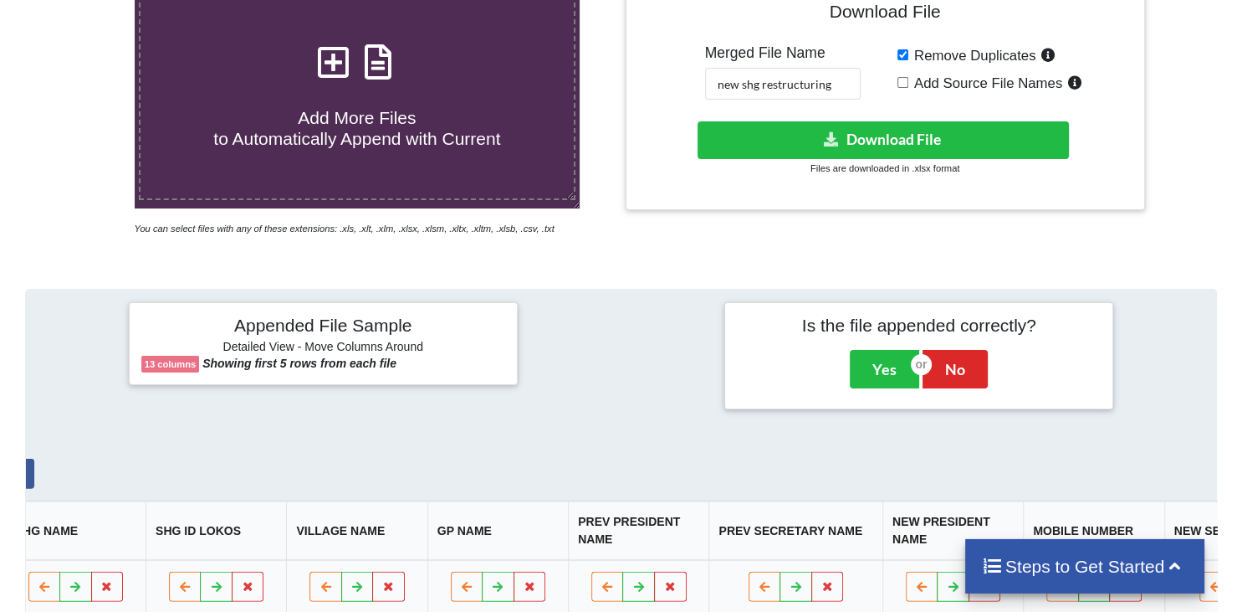
scroll to position [323, 0]
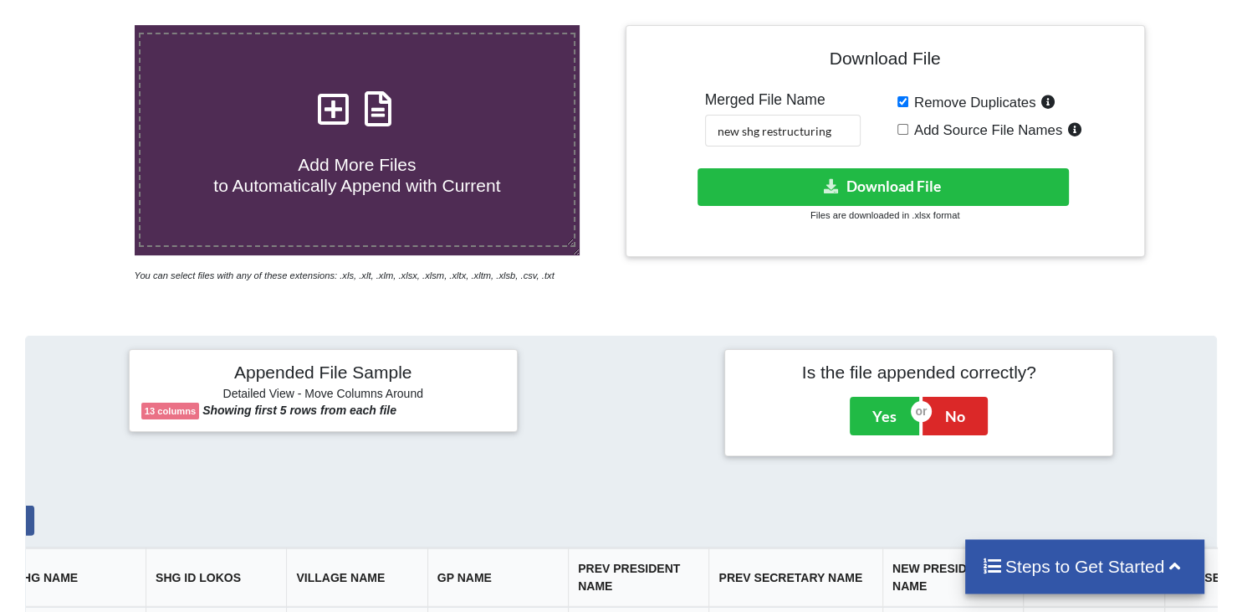
click at [326, 83] on icon at bounding box center [334, 100] width 42 height 35
click at [84, 25] on input "Add More Files to Automatically Append with Current" at bounding box center [84, 25] width 0 height 0
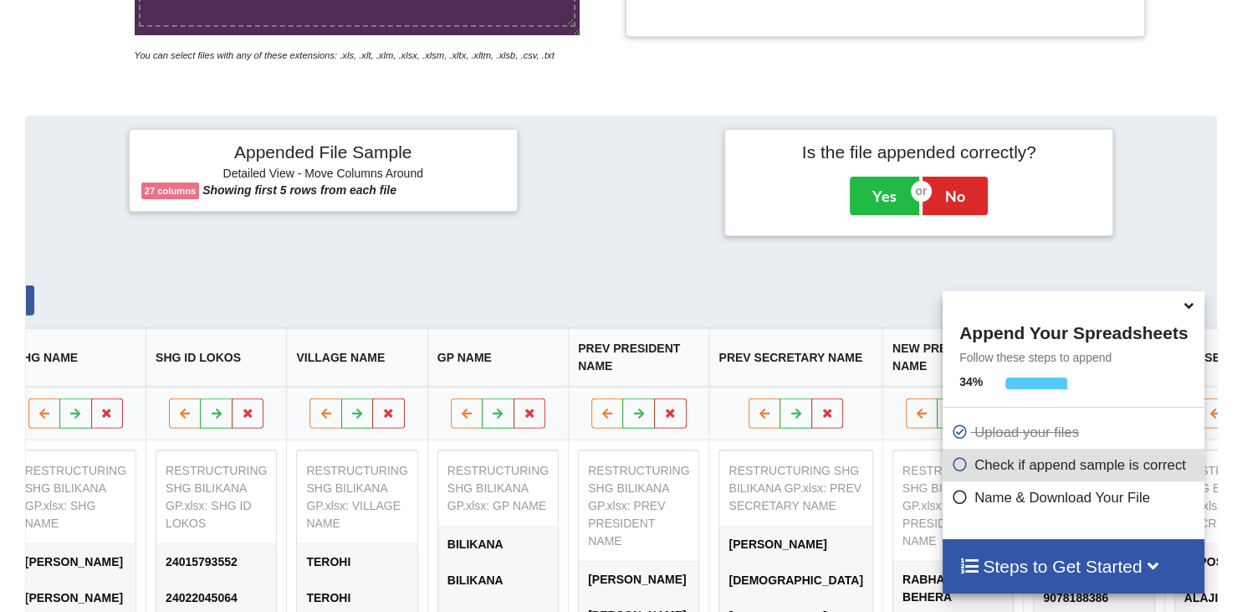
scroll to position [190, 0]
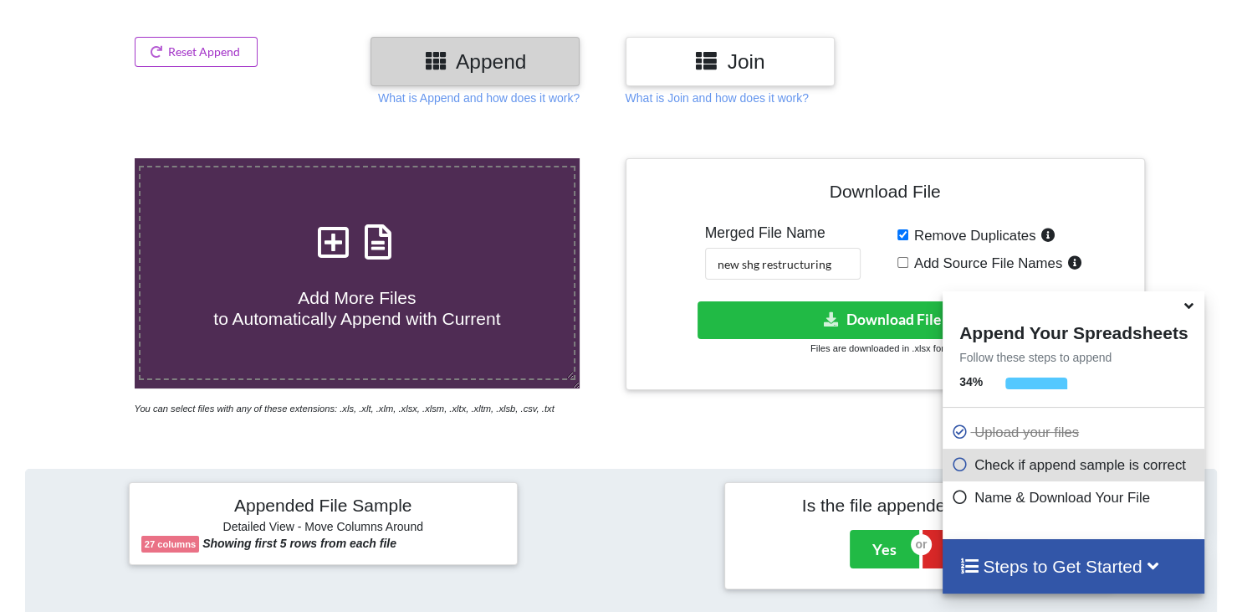
click at [330, 216] on icon at bounding box center [334, 233] width 42 height 35
click at [84, 158] on input "Add More Files to Automatically Append with Current" at bounding box center [84, 158] width 0 height 0
type input "C:\fakepath\RESTRUCTURING SHG BILIKANA GP 4.xlsx"
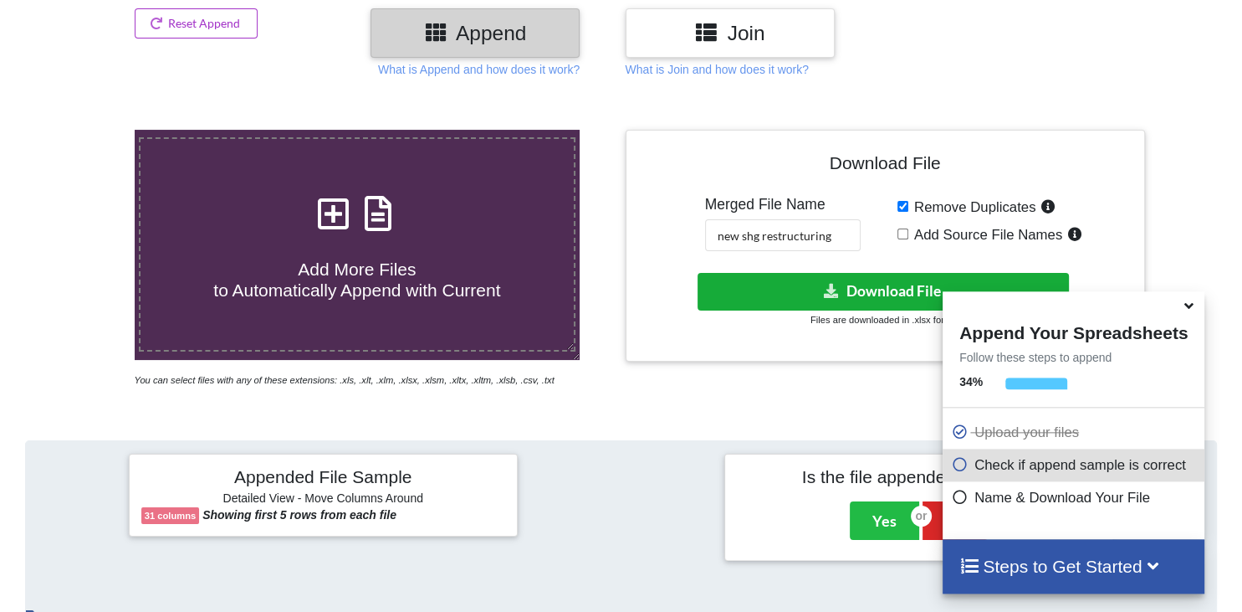
scroll to position [264, 0]
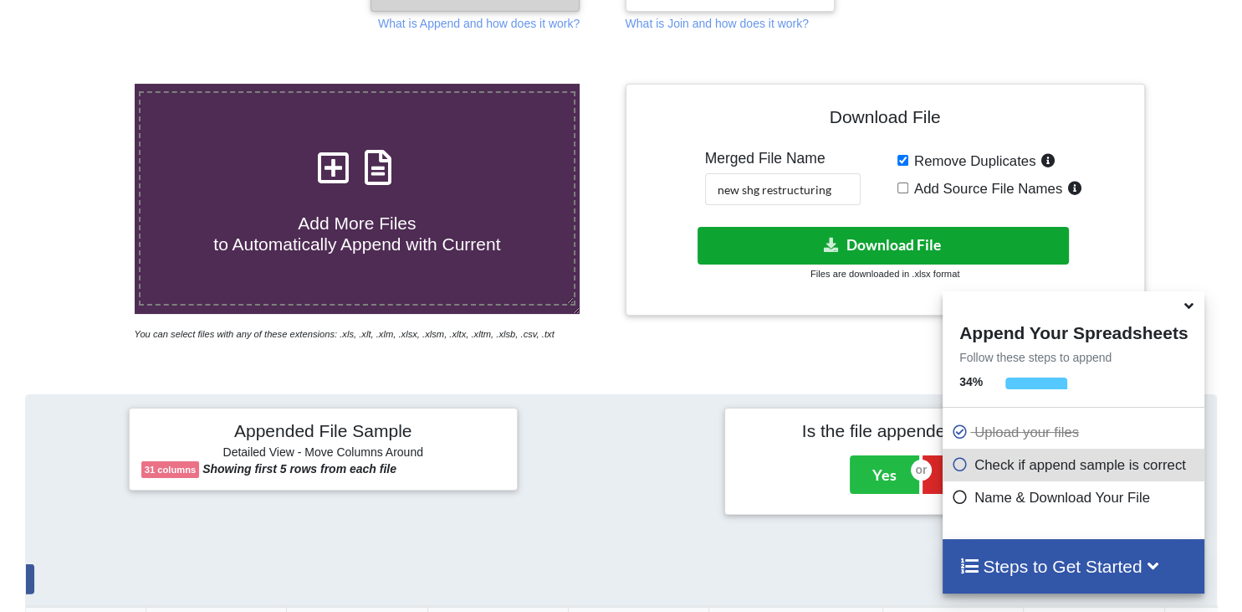
click at [906, 227] on button "Download File" at bounding box center [883, 246] width 371 height 38
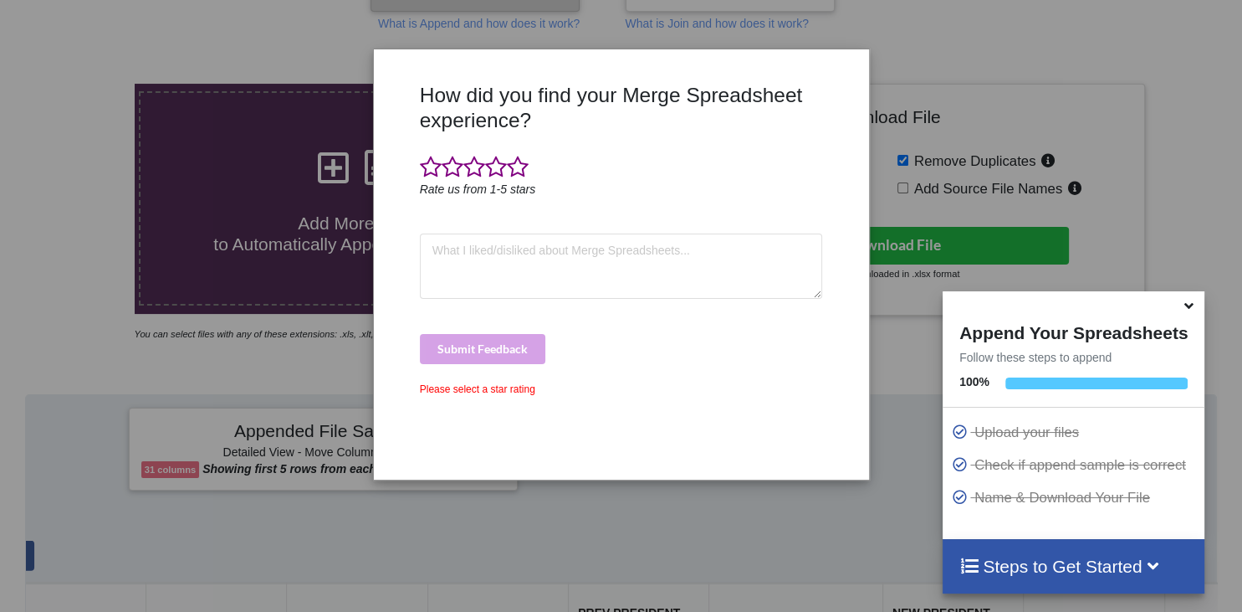
click at [1189, 308] on icon at bounding box center [1189, 302] width 18 height 15
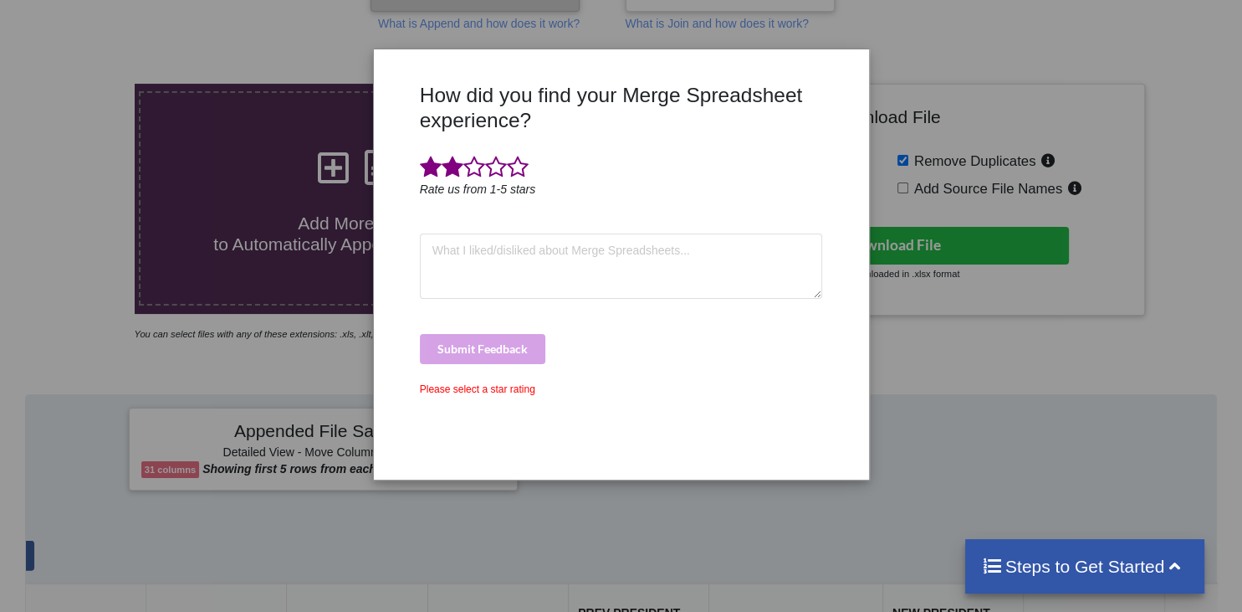
click at [450, 173] on span at bounding box center [453, 167] width 22 height 23
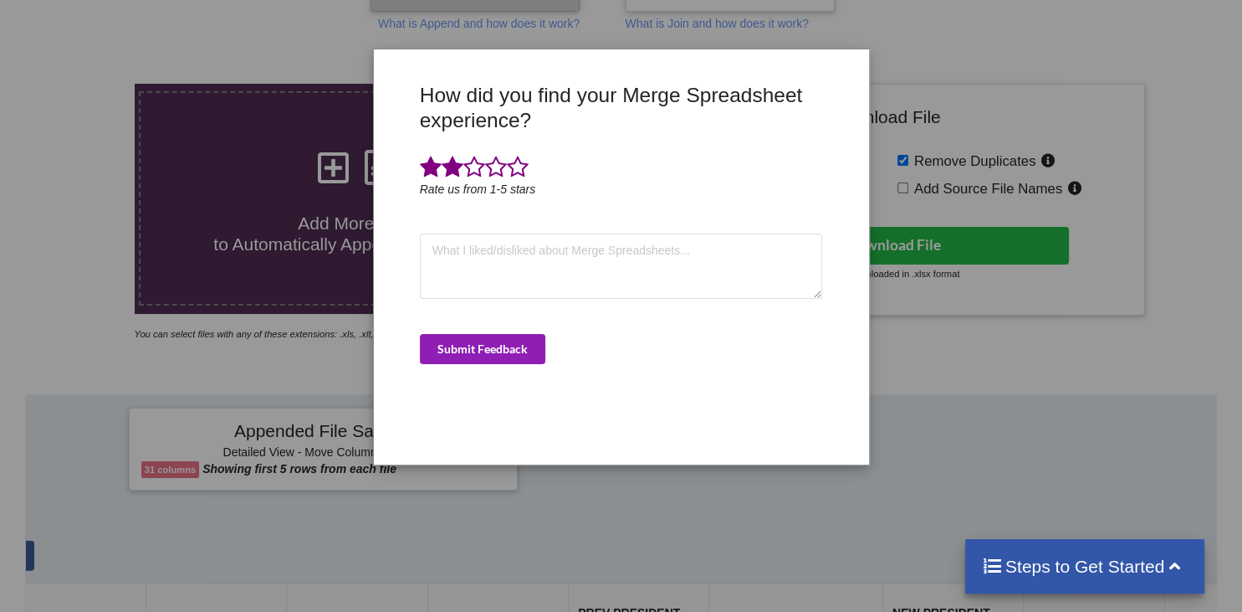
click at [497, 336] on button "Submit Feedback" at bounding box center [482, 349] width 125 height 30
click at [487, 343] on button "Submit Feedback" at bounding box center [482, 349] width 125 height 30
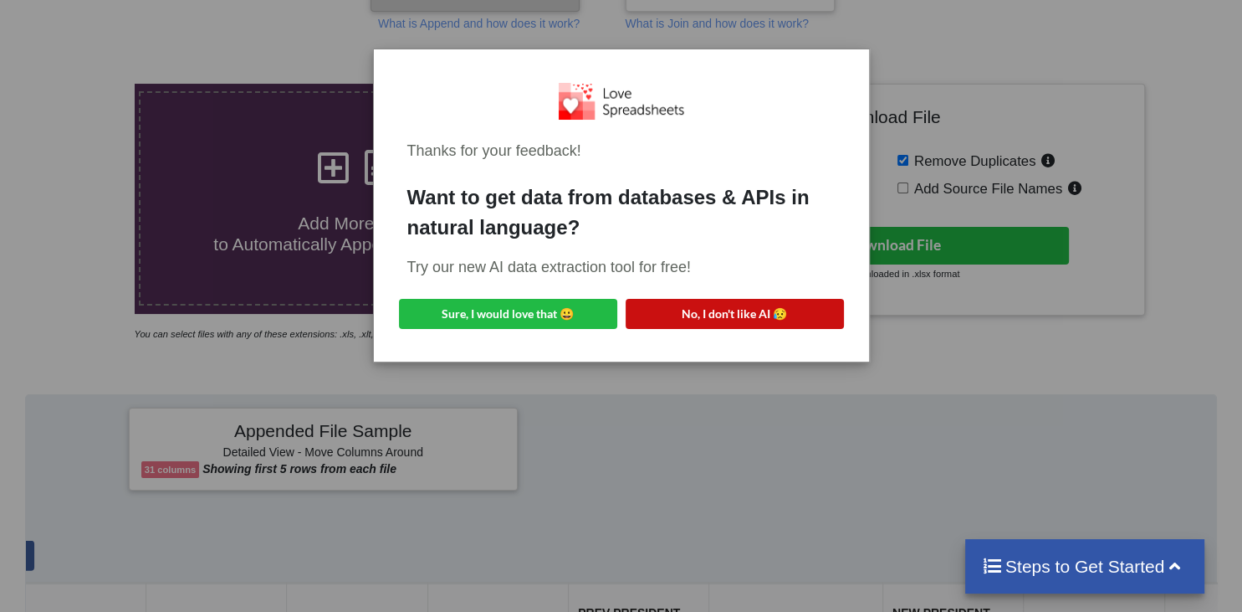
click at [676, 311] on button "No, I don't like AI 😥" at bounding box center [735, 314] width 218 height 30
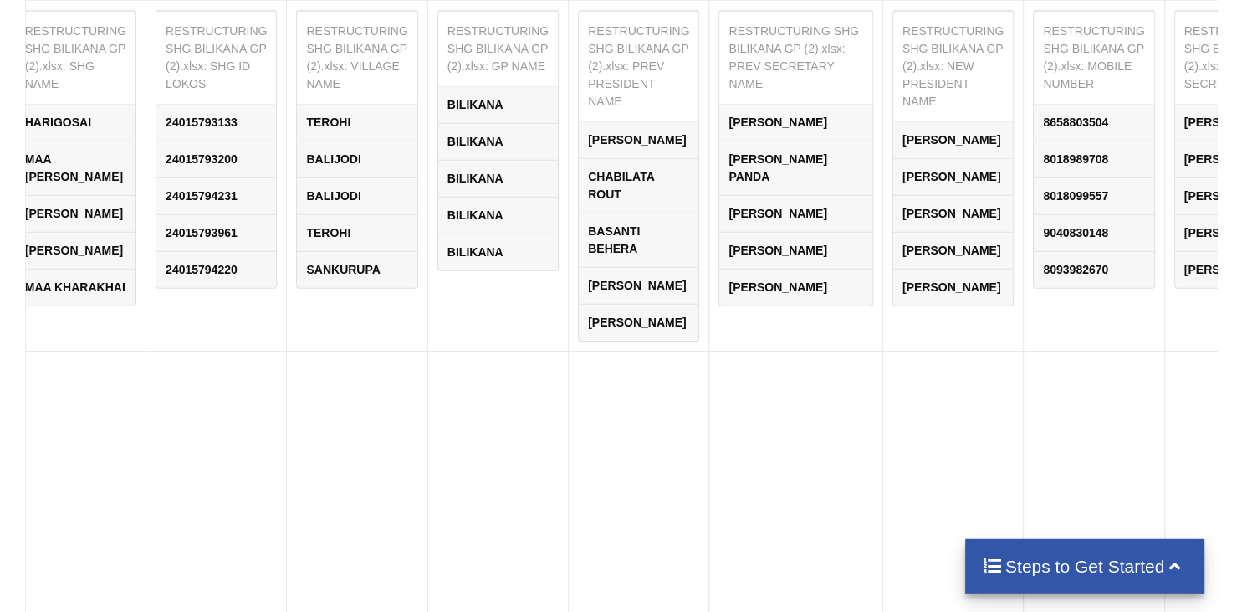
scroll to position [1674, 0]
